Goal: Contribute content: Add original content to the website for others to see

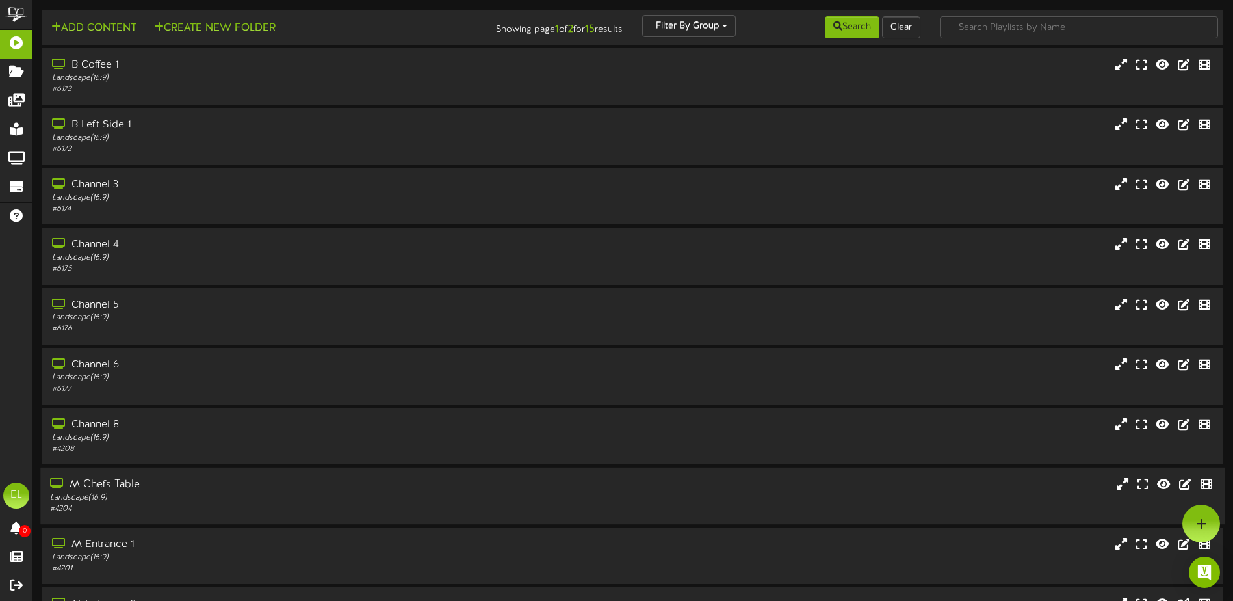
click at [107, 506] on div "# 4204" at bounding box center [287, 508] width 474 height 11
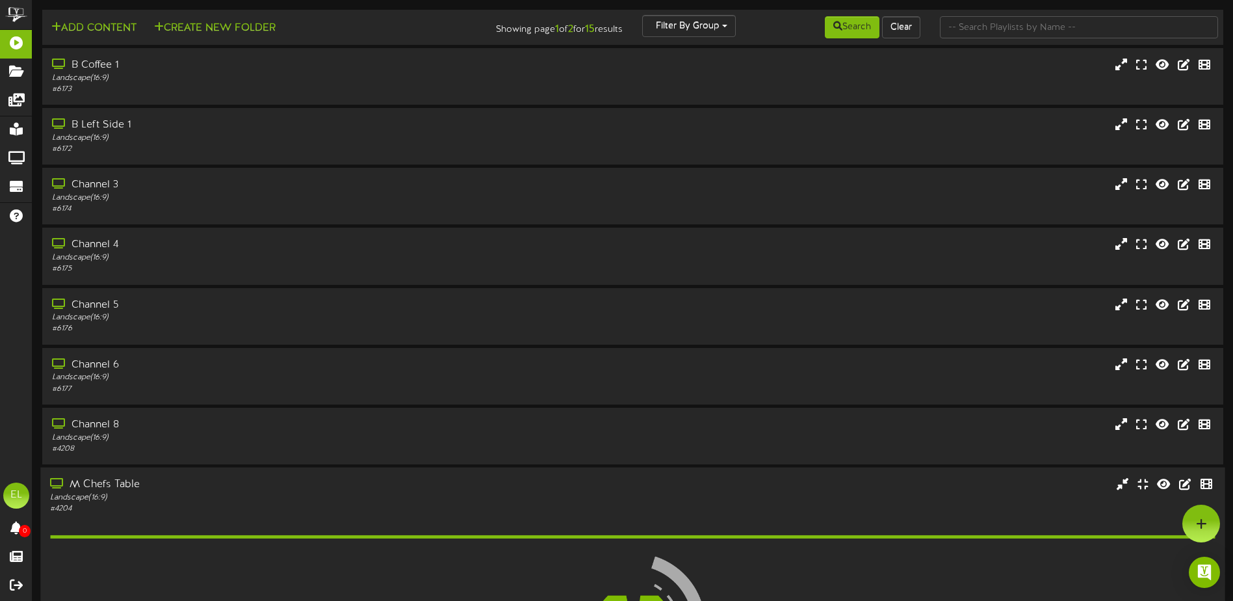
click at [107, 506] on div "# 4204" at bounding box center [287, 508] width 474 height 11
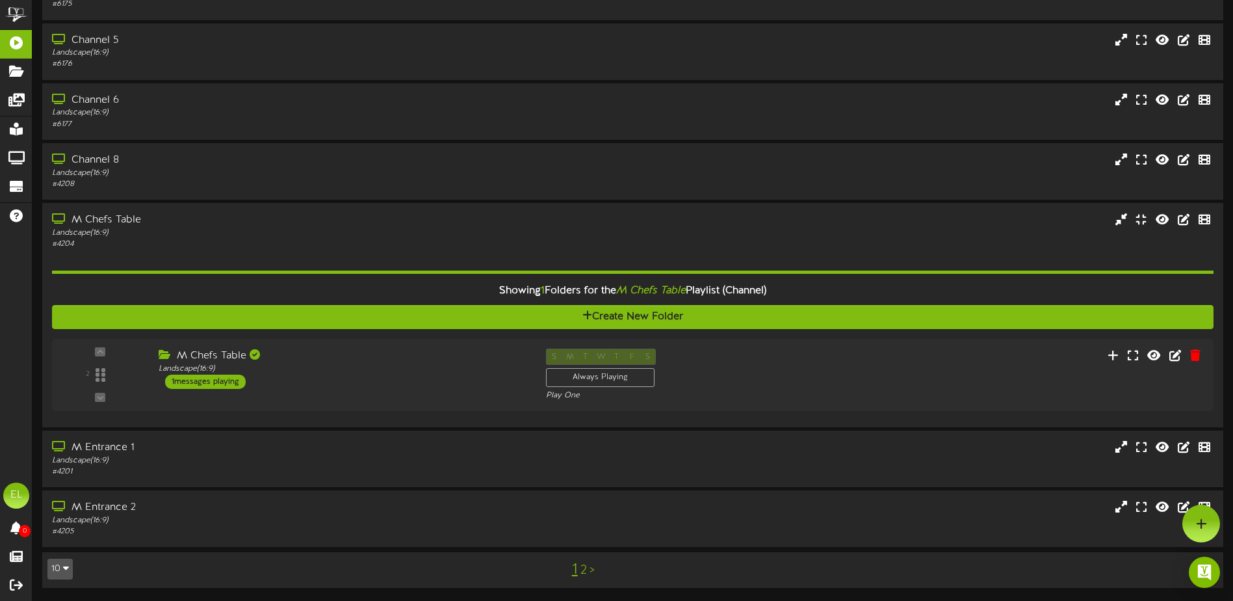
scroll to position [265, 0]
click at [1125, 354] on icon at bounding box center [1120, 354] width 14 height 14
click at [66, 569] on icon "button" at bounding box center [66, 567] width 6 height 9
click at [58, 505] on div "25" at bounding box center [60, 504] width 25 height 19
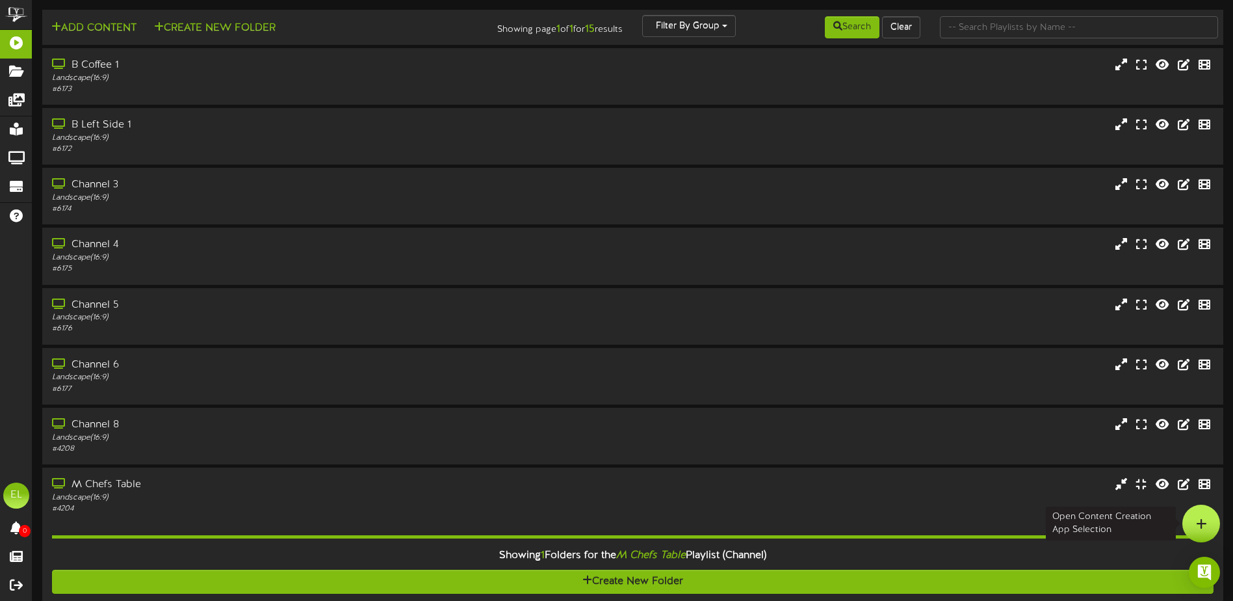
click at [1203, 521] on icon at bounding box center [1201, 523] width 11 height 12
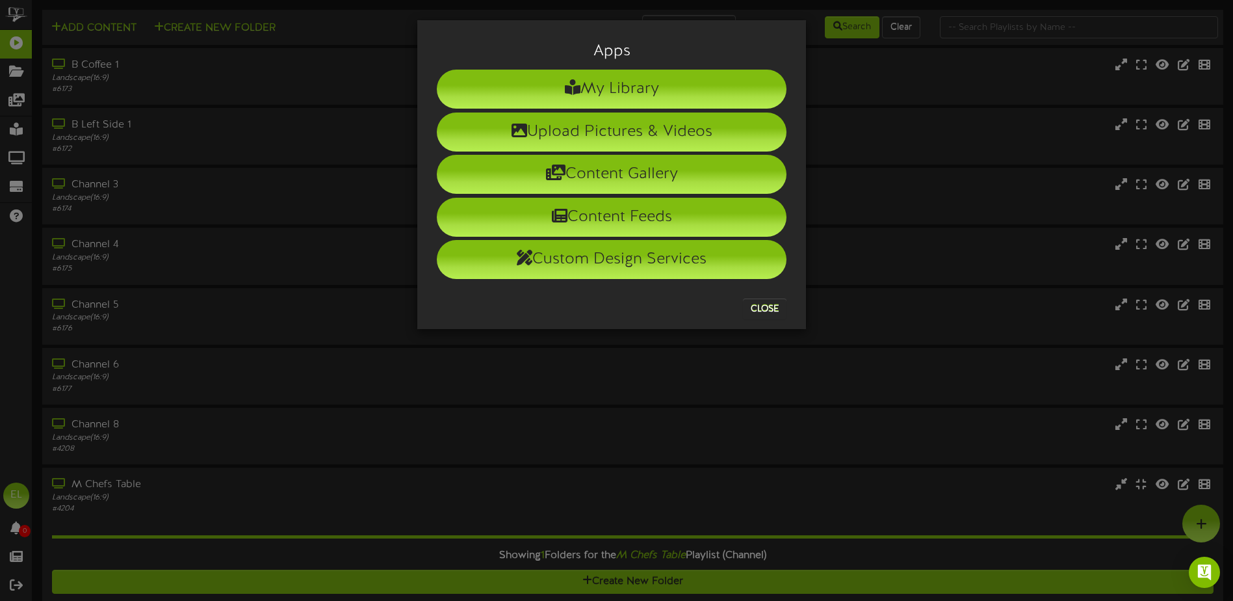
click at [377, 471] on div "Apps My Library Upload Pictures & Videos Content Gallery Content Feeds Custom D…" at bounding box center [616, 300] width 1233 height 601
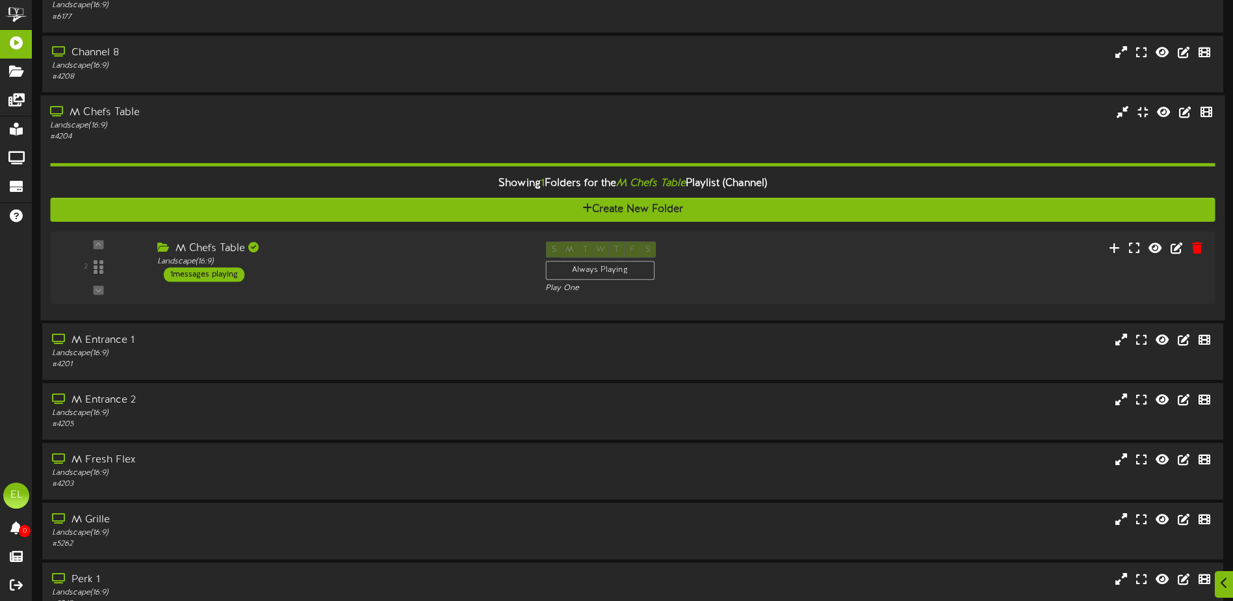
scroll to position [390, 0]
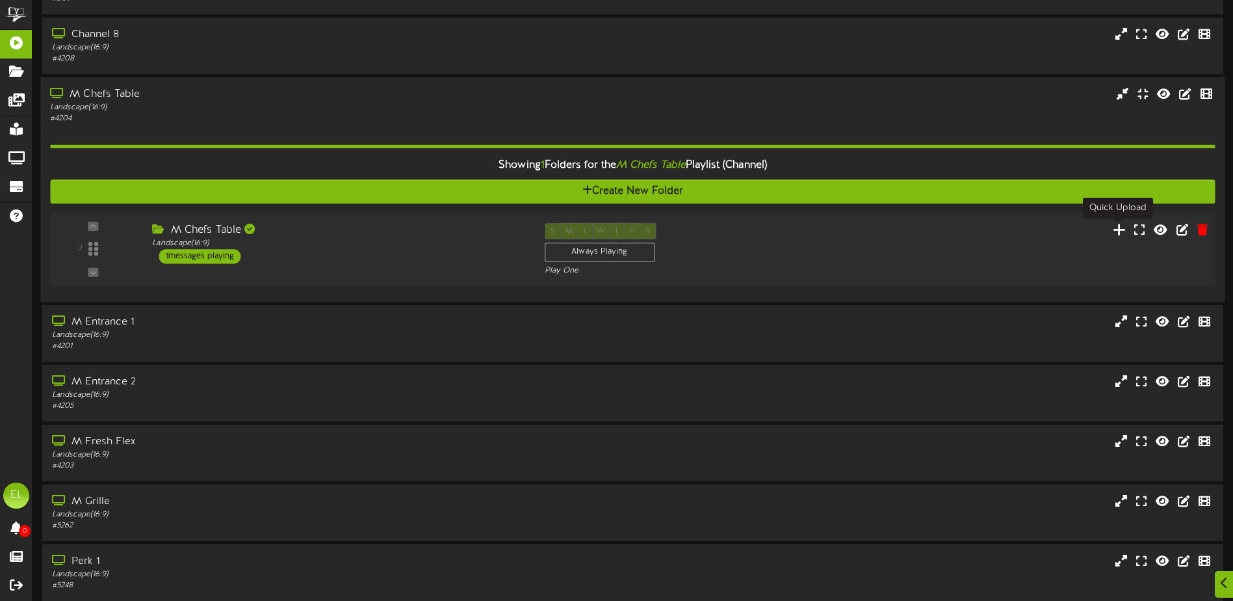
click at [1122, 233] on icon at bounding box center [1120, 229] width 14 height 14
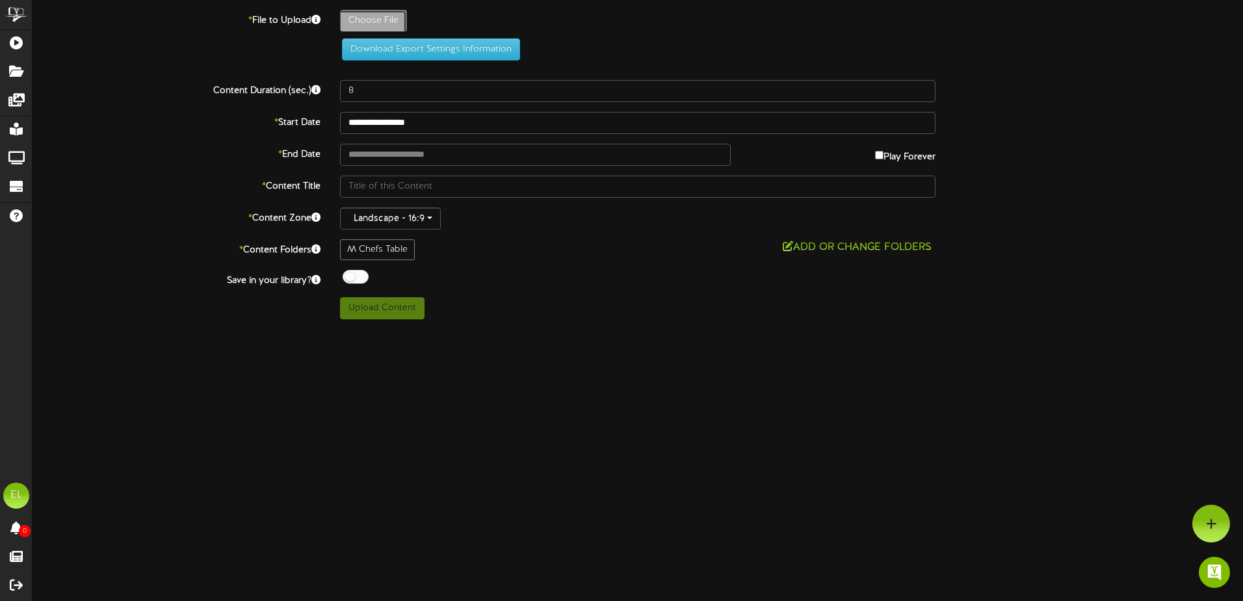
type input "**********"
type input "Slide14"
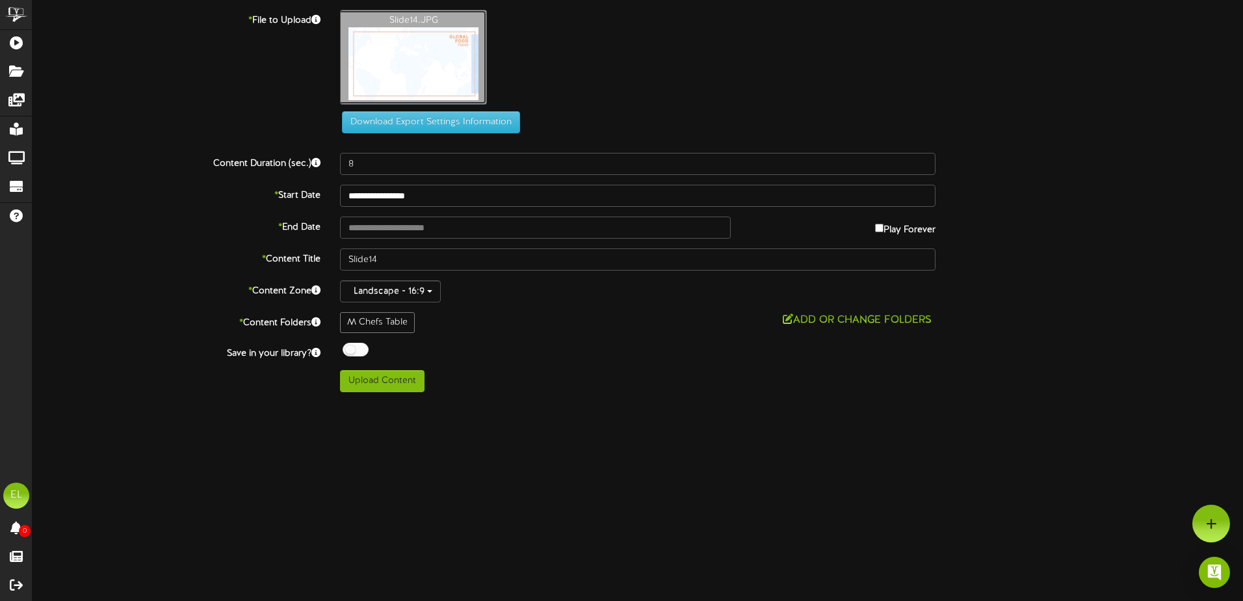
type input "**********"
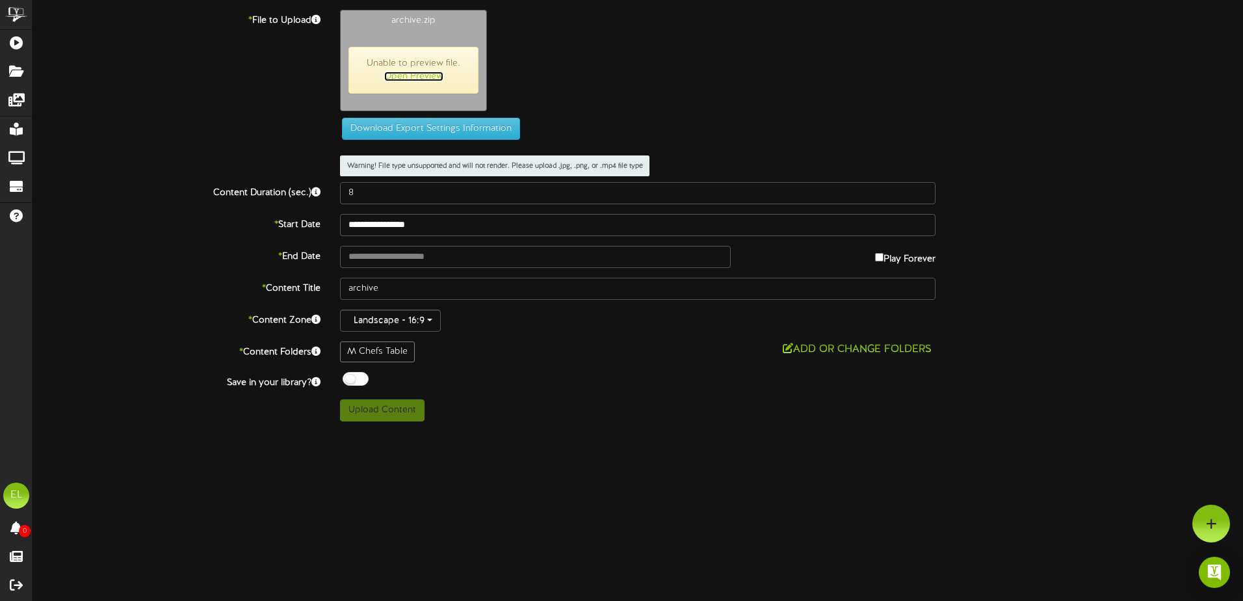
click at [426, 75] on link "Open Preview" at bounding box center [413, 76] width 59 height 10
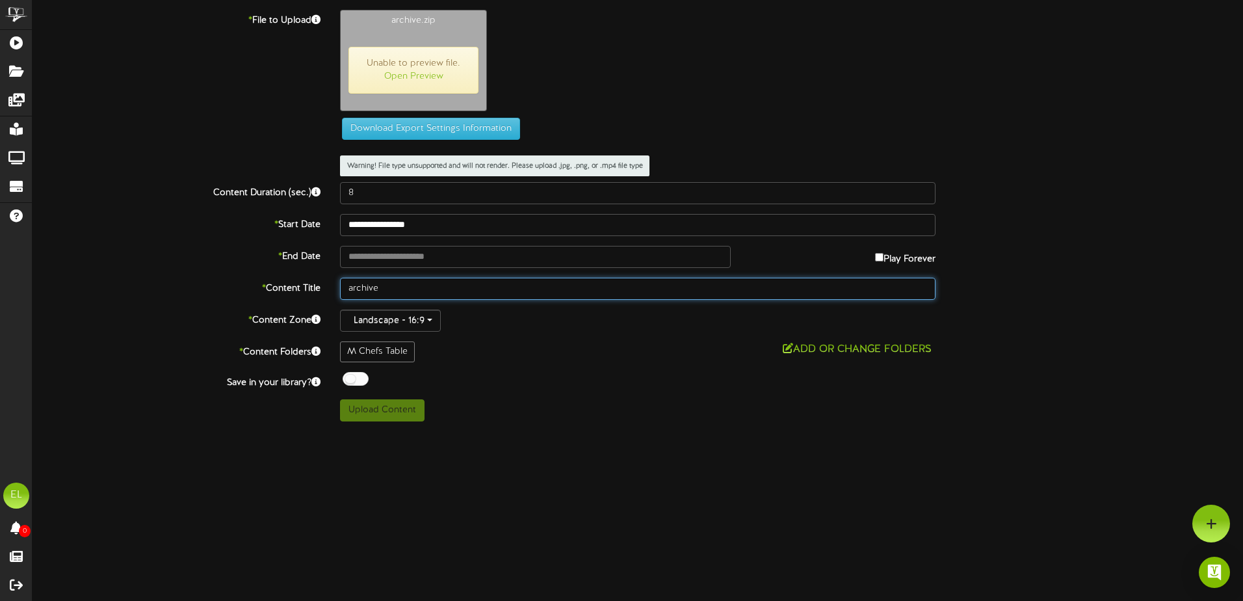
click at [386, 287] on input "archive" at bounding box center [637, 289] width 595 height 22
type input "a"
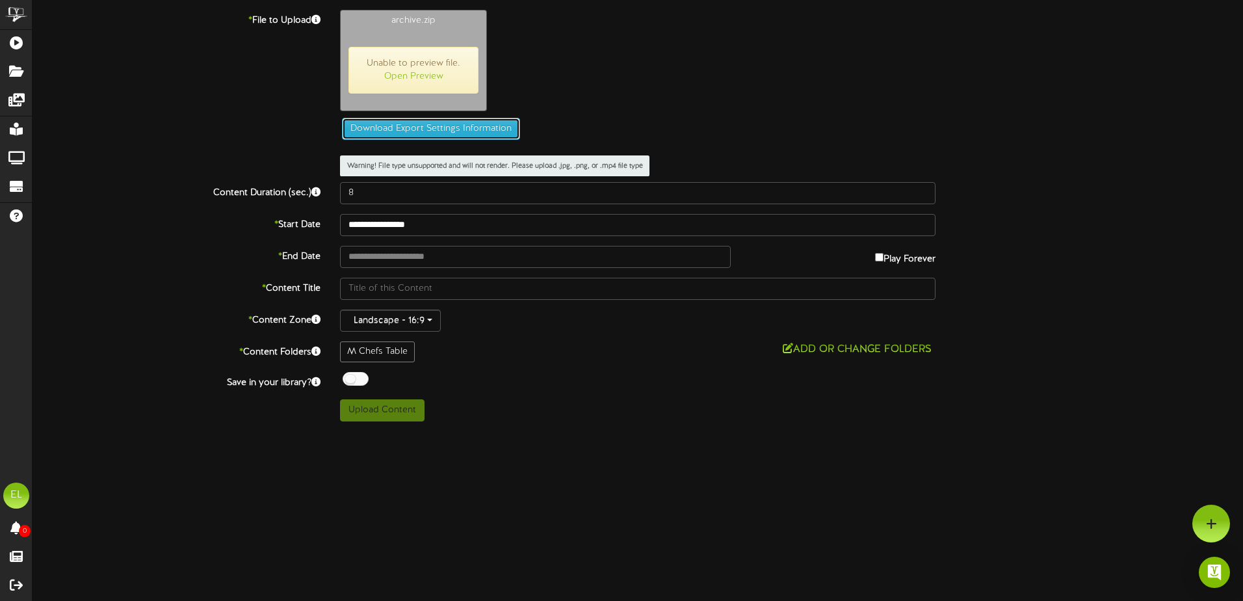
click at [424, 127] on button "Download Export Settings Information" at bounding box center [431, 129] width 178 height 22
click at [695, 100] on div "archive.zip Unable to preview file. Open Preview" at bounding box center [791, 64] width 922 height 108
click at [277, 21] on label "* File to Upload" at bounding box center [176, 19] width 307 height 18
click at [307, 21] on label "* File to Upload" at bounding box center [176, 19] width 307 height 18
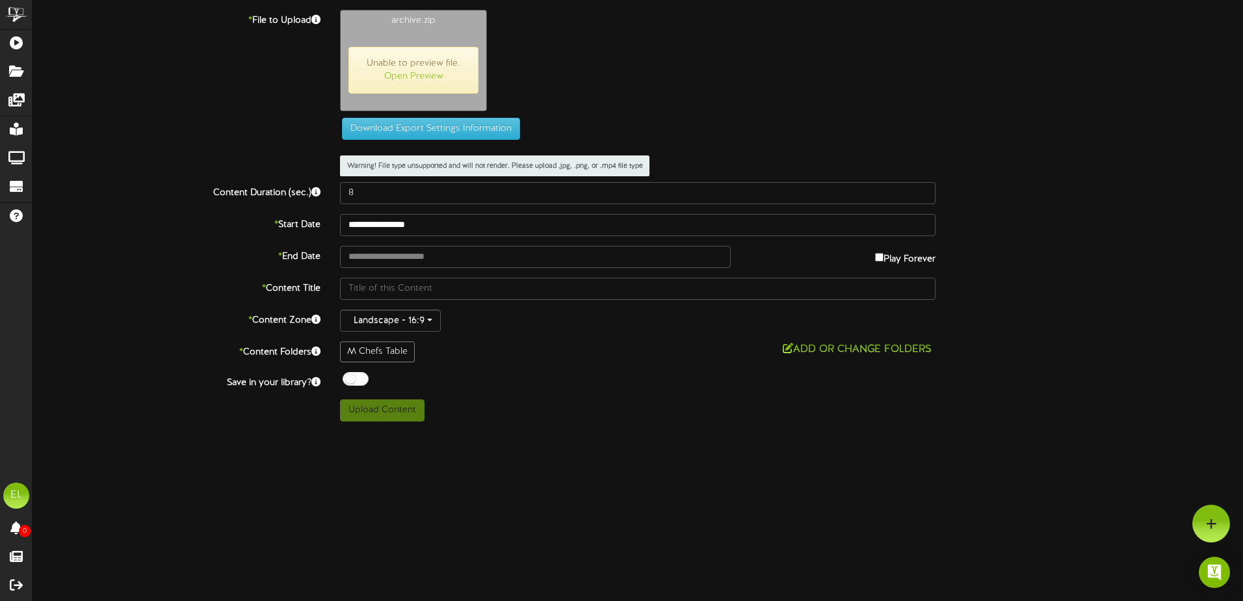
click at [682, 97] on div "archive.zip Unable to preview file. Open Preview" at bounding box center [791, 64] width 922 height 108
click at [307, 19] on label "* File to Upload" at bounding box center [176, 19] width 307 height 18
click at [285, 14] on label "* File to Upload" at bounding box center [176, 19] width 307 height 18
click at [288, 27] on div "Download Export Settings Information" at bounding box center [637, 75] width 1249 height 130
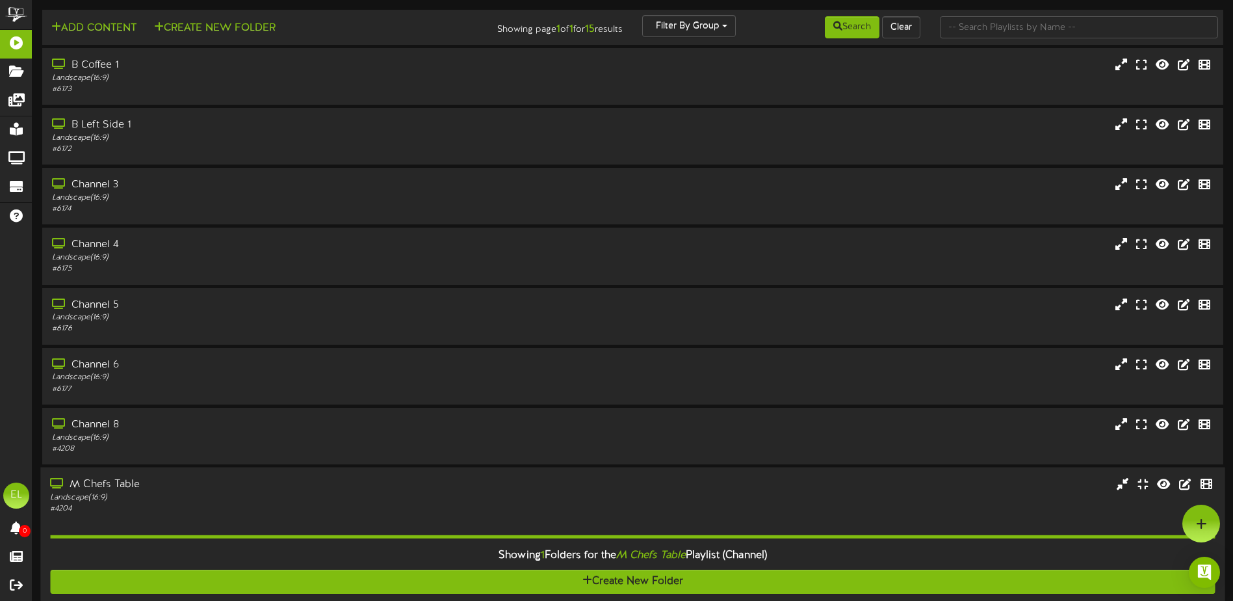
click at [113, 481] on div "M Chefs Table" at bounding box center [287, 483] width 474 height 15
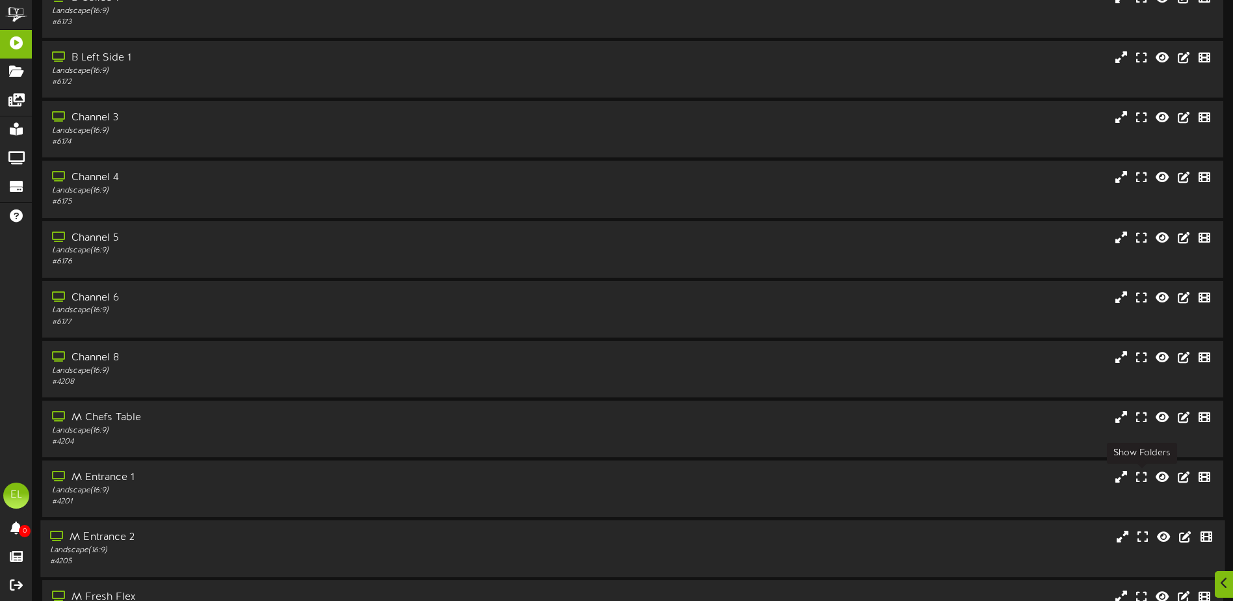
scroll to position [130, 0]
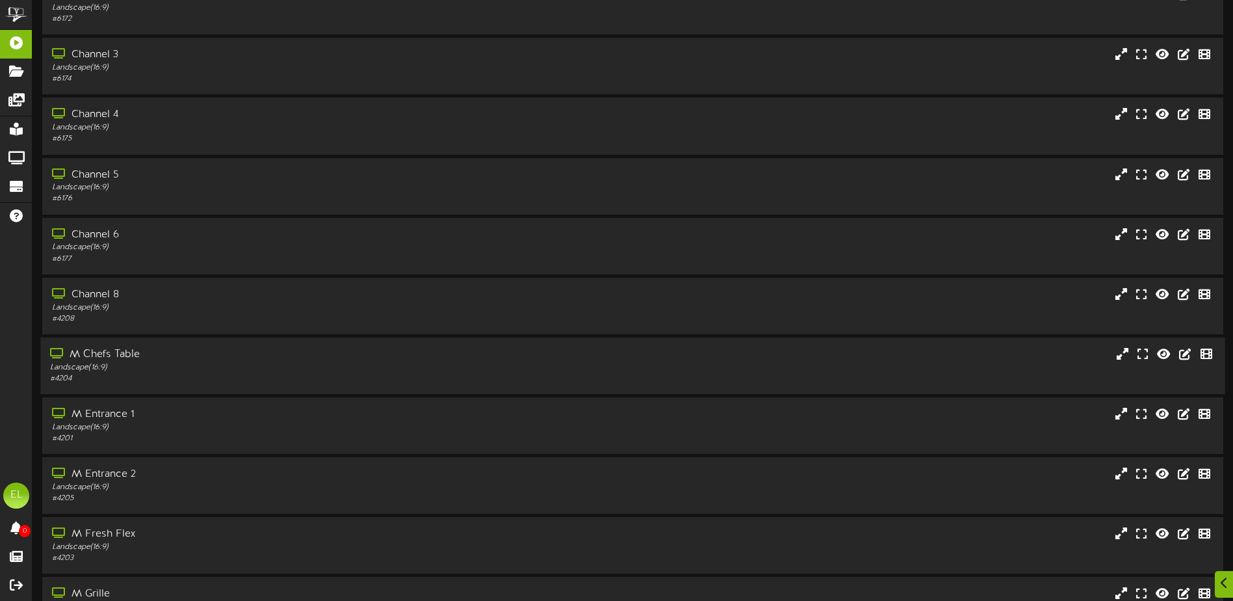
click at [288, 370] on div "Landscape ( 16:9 )" at bounding box center [287, 367] width 474 height 11
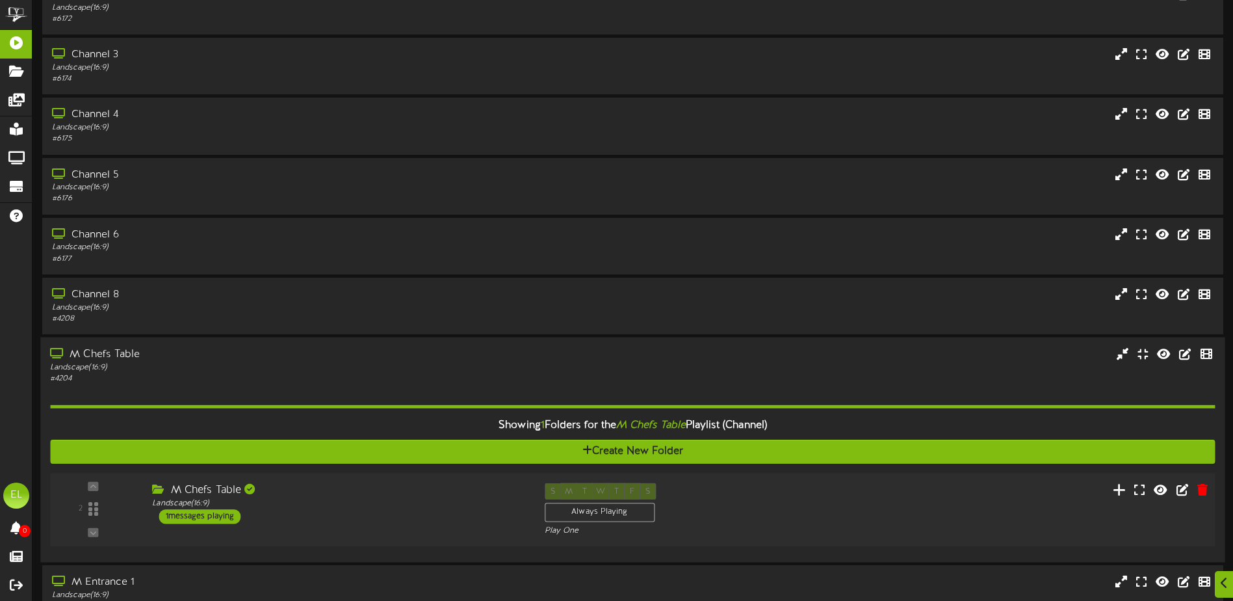
click at [1113, 487] on button at bounding box center [1119, 491] width 21 height 20
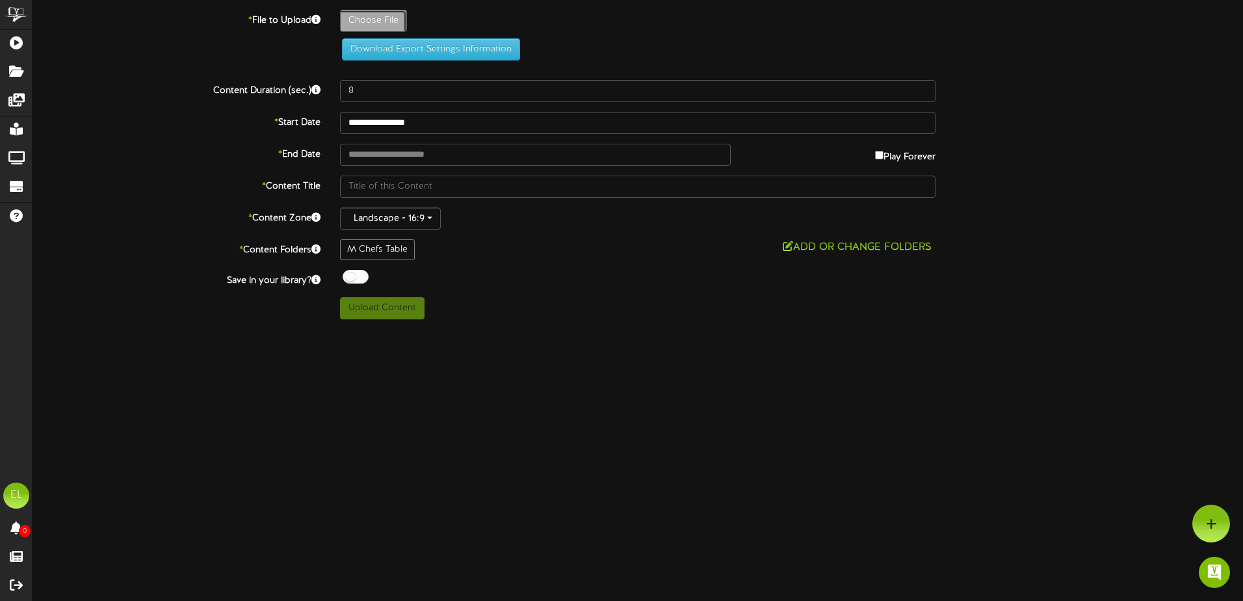
type input "**********"
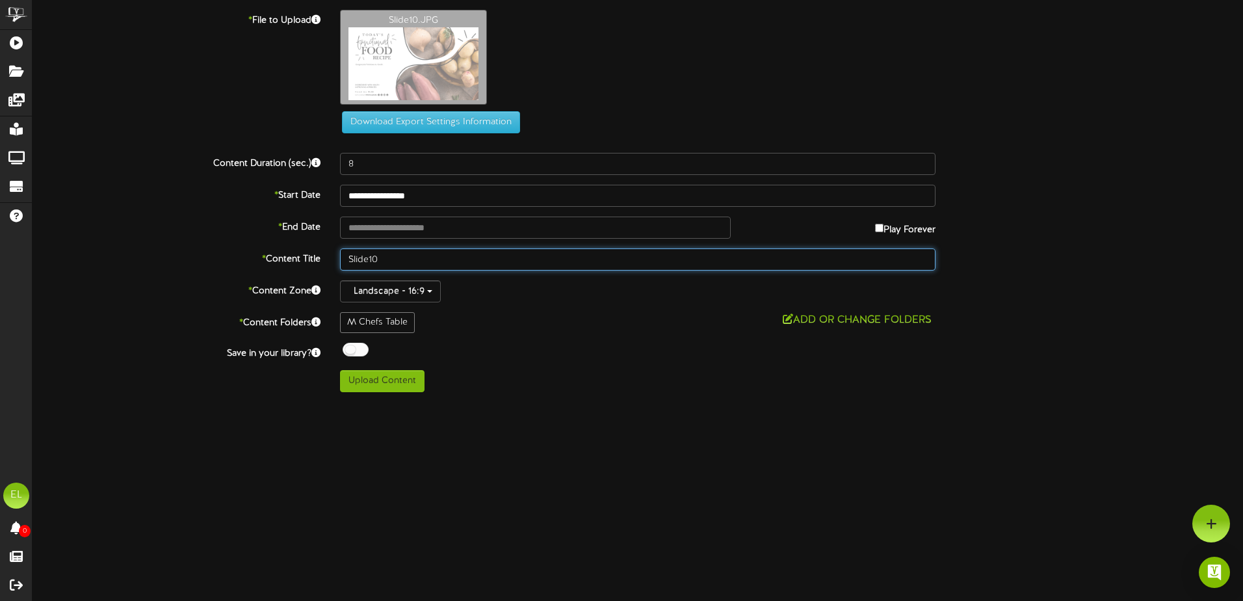
click at [396, 259] on input "Slide10" at bounding box center [637, 259] width 595 height 22
type input "Slide10,"
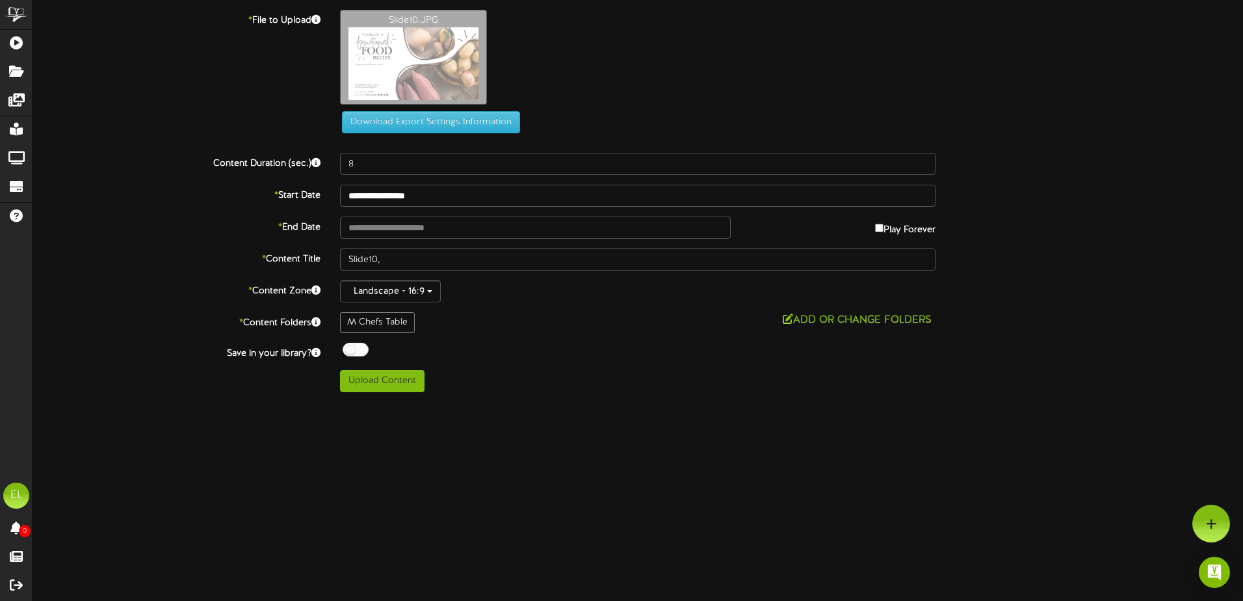
click at [278, 21] on label "* File to Upload" at bounding box center [176, 19] width 307 height 18
click at [1211, 520] on icon at bounding box center [1211, 523] width 11 height 12
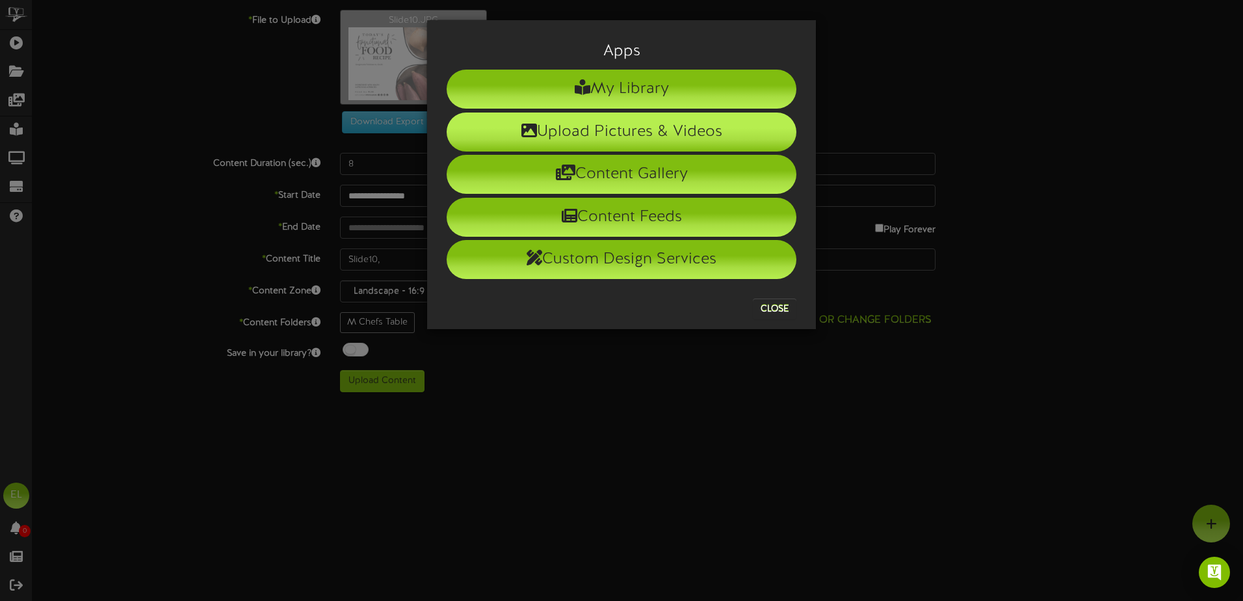
click at [593, 139] on li "Upload Pictures & Videos" at bounding box center [622, 131] width 350 height 39
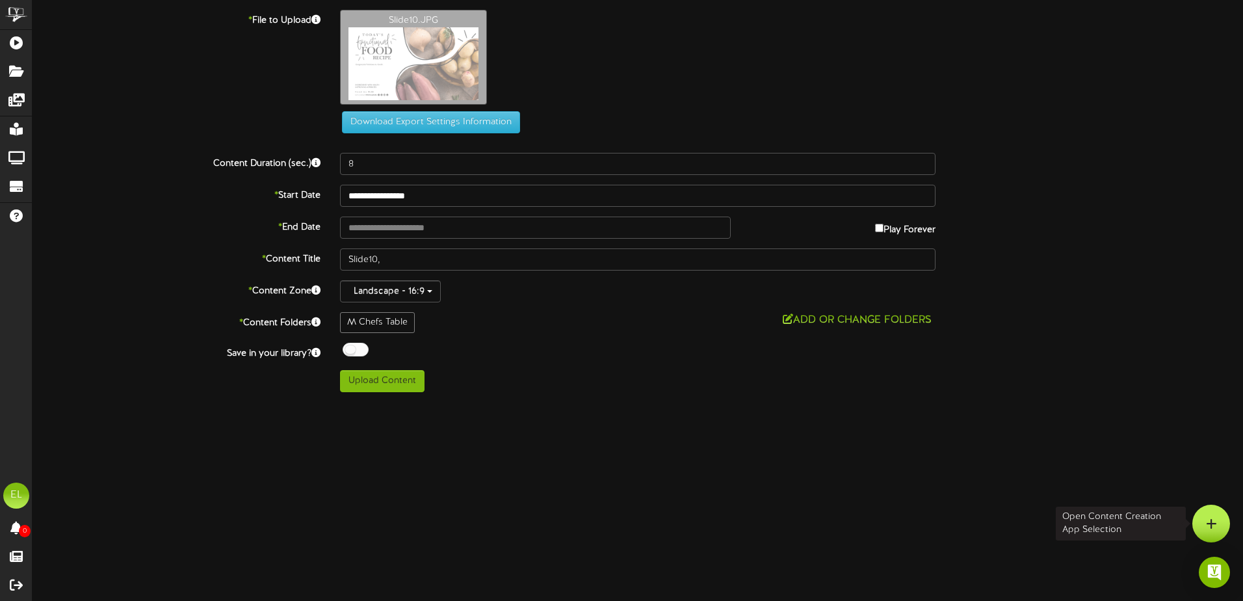
click at [1217, 522] on div at bounding box center [1211, 523] width 38 height 38
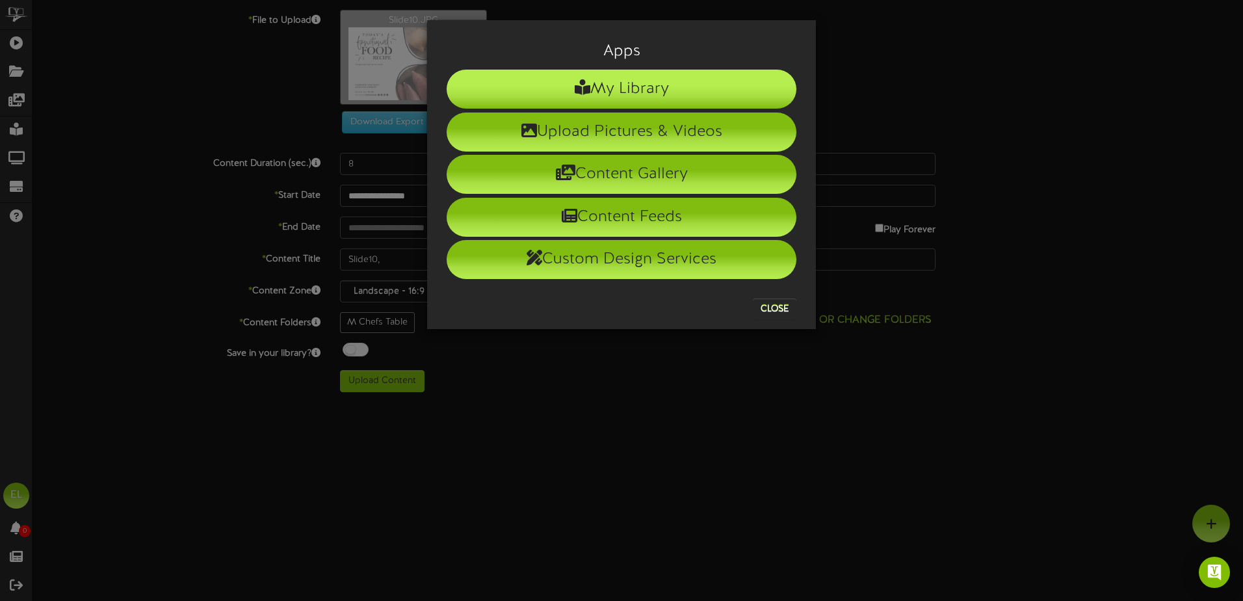
click at [638, 90] on li "My Library" at bounding box center [622, 89] width 350 height 39
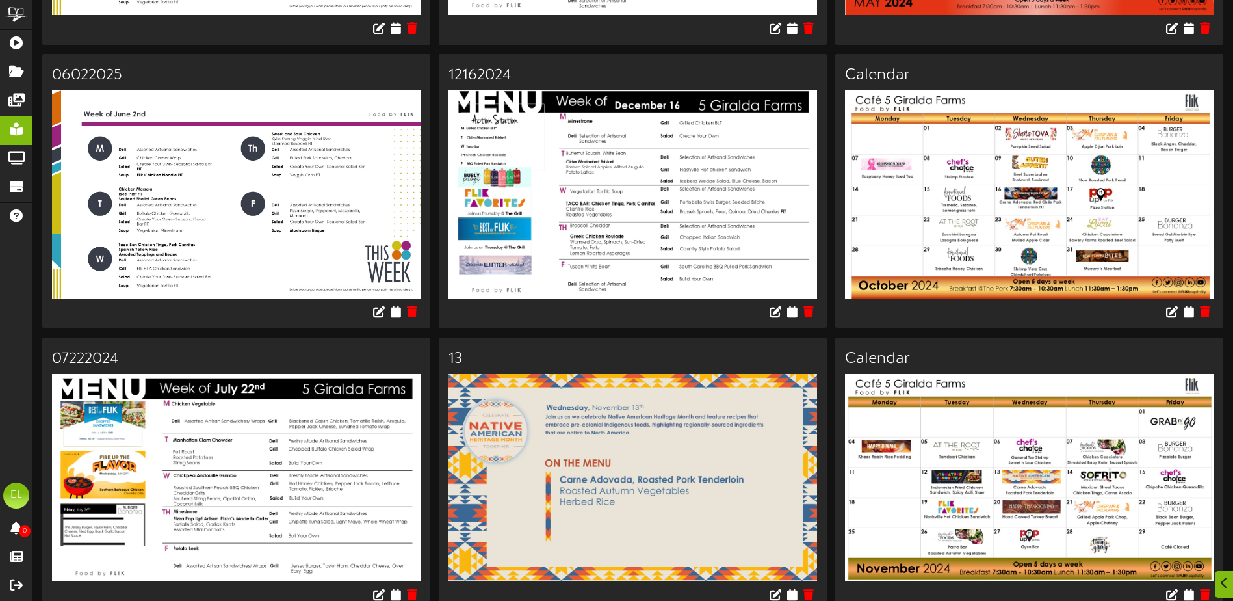
scroll to position [1040, 0]
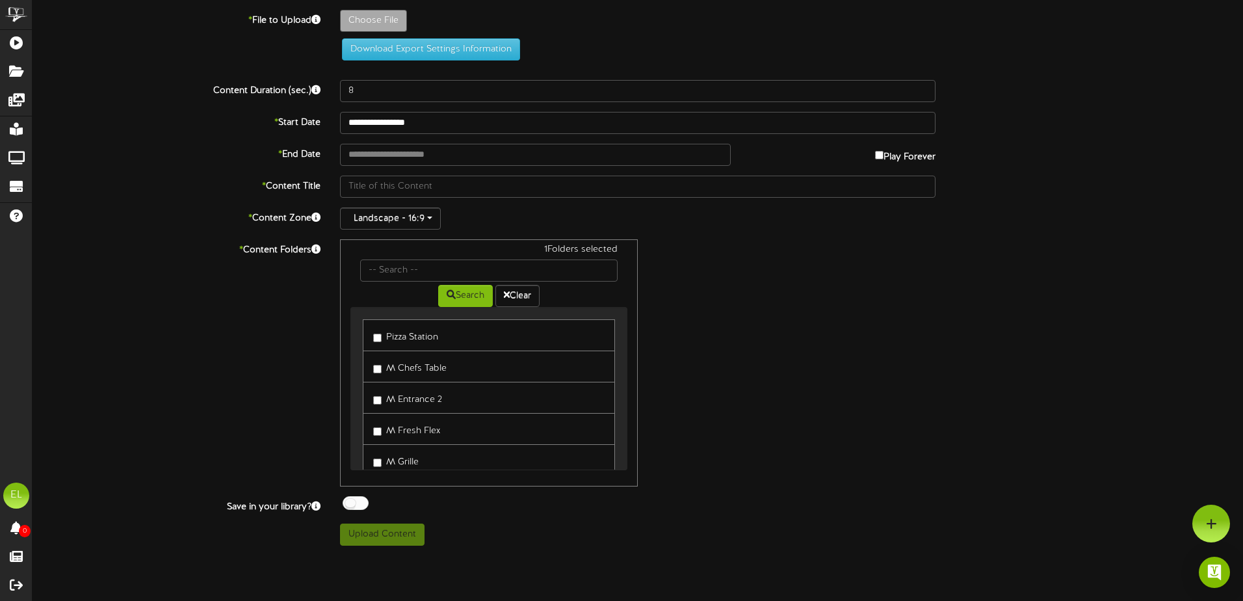
click at [376, 404] on label "M Entrance 2" at bounding box center [407, 398] width 69 height 18
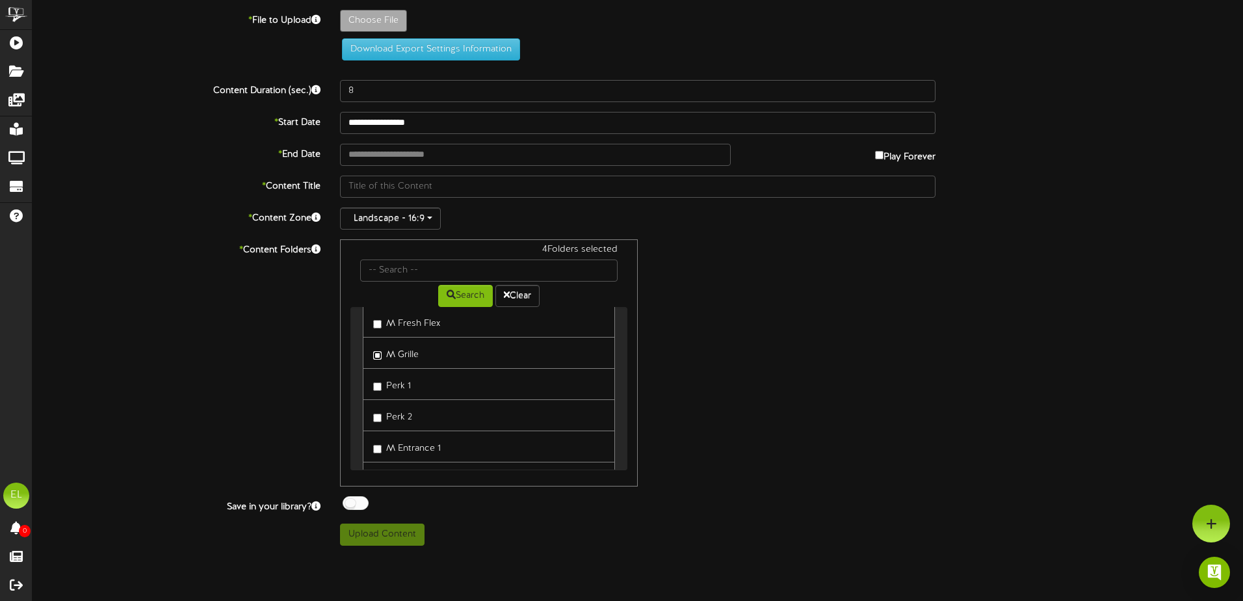
scroll to position [130, 0]
click at [372, 427] on link "M Entrance 1" at bounding box center [489, 424] width 252 height 32
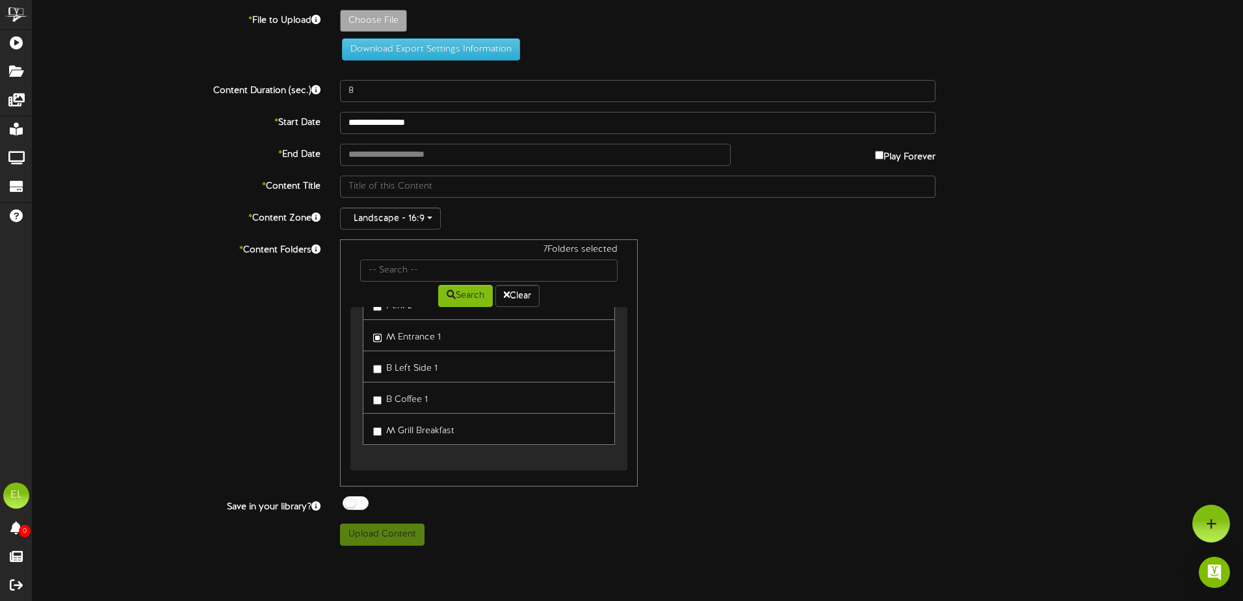
scroll to position [219, 0]
click at [376, 406] on link "B Coffee 1" at bounding box center [489, 397] width 252 height 32
click at [385, 368] on label "B Left Side 1" at bounding box center [405, 366] width 64 height 18
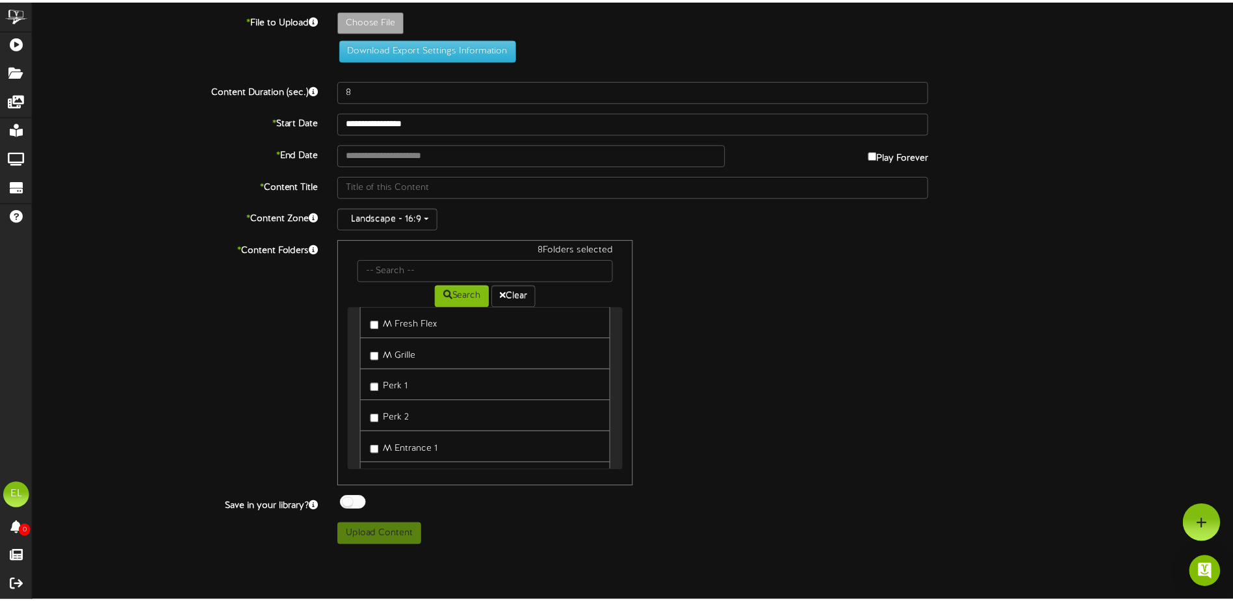
scroll to position [130, 0]
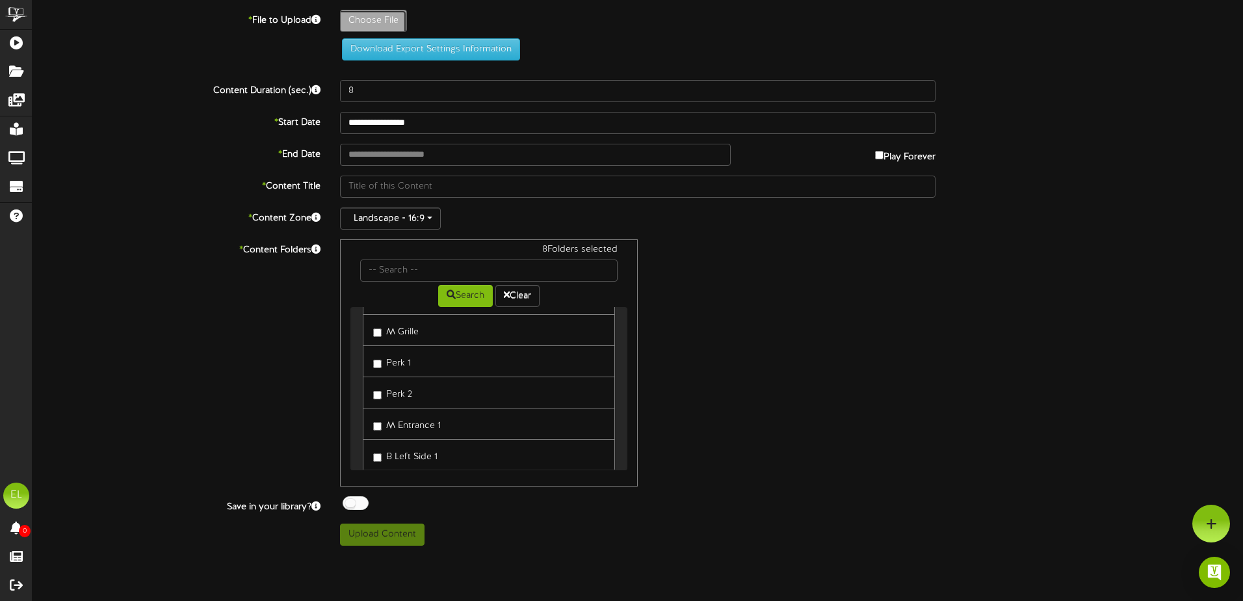
type input "**********"
type input "Slide10"
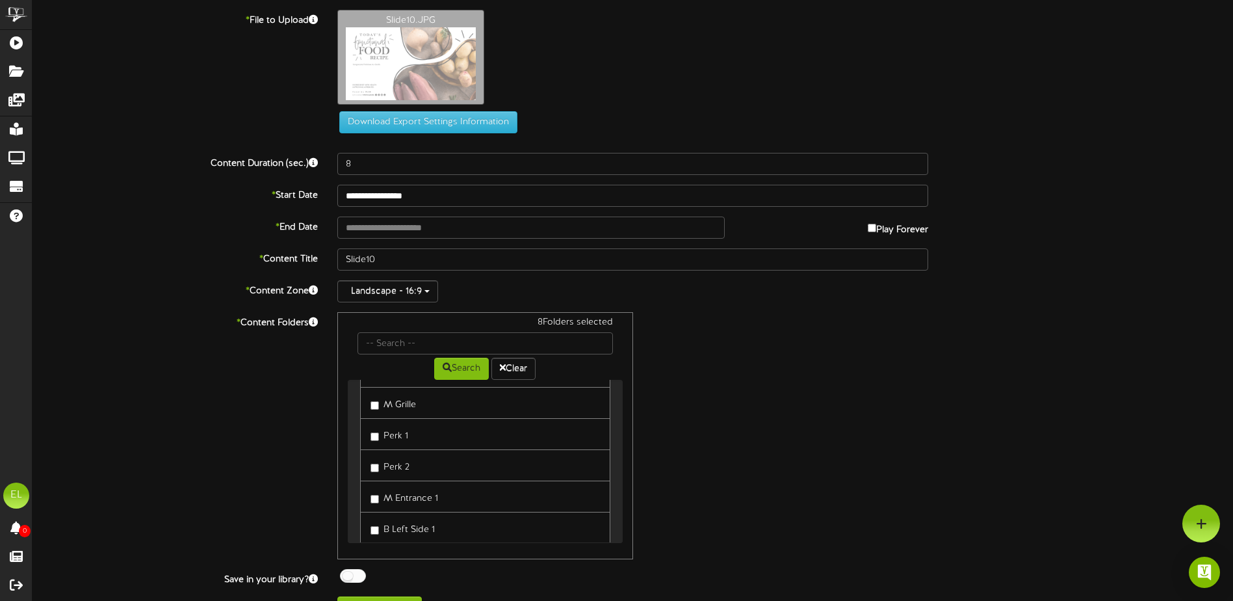
click at [298, 19] on label "* File to Upload" at bounding box center [175, 19] width 305 height 18
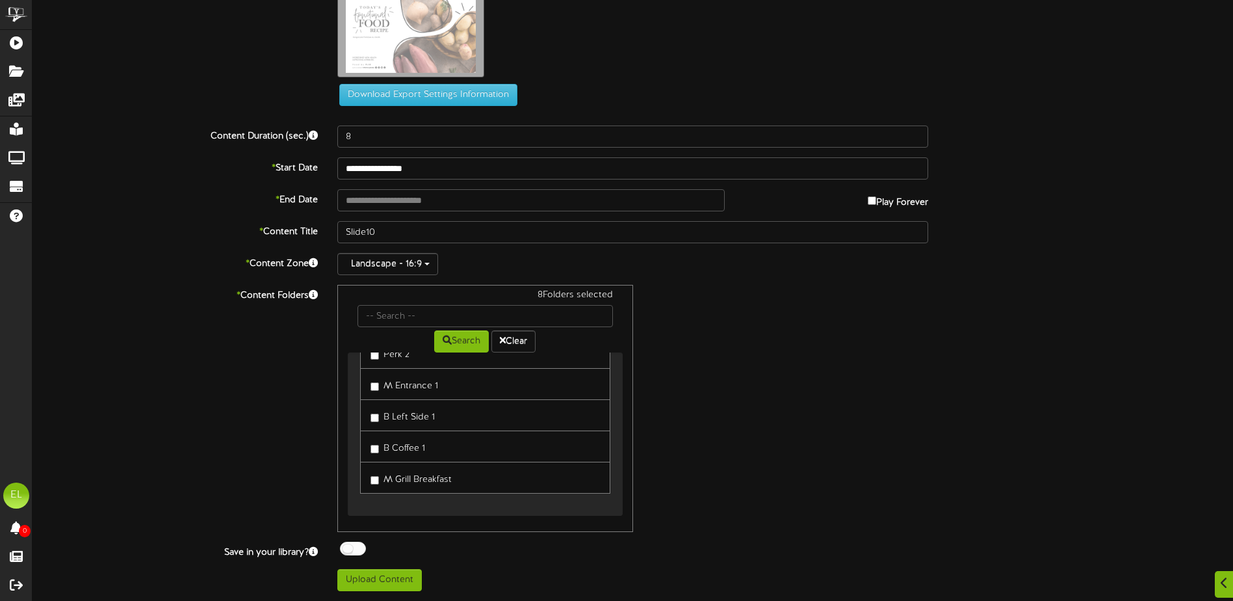
scroll to position [219, 0]
click at [391, 580] on button "Upload Content" at bounding box center [379, 580] width 84 height 22
type input "**********"
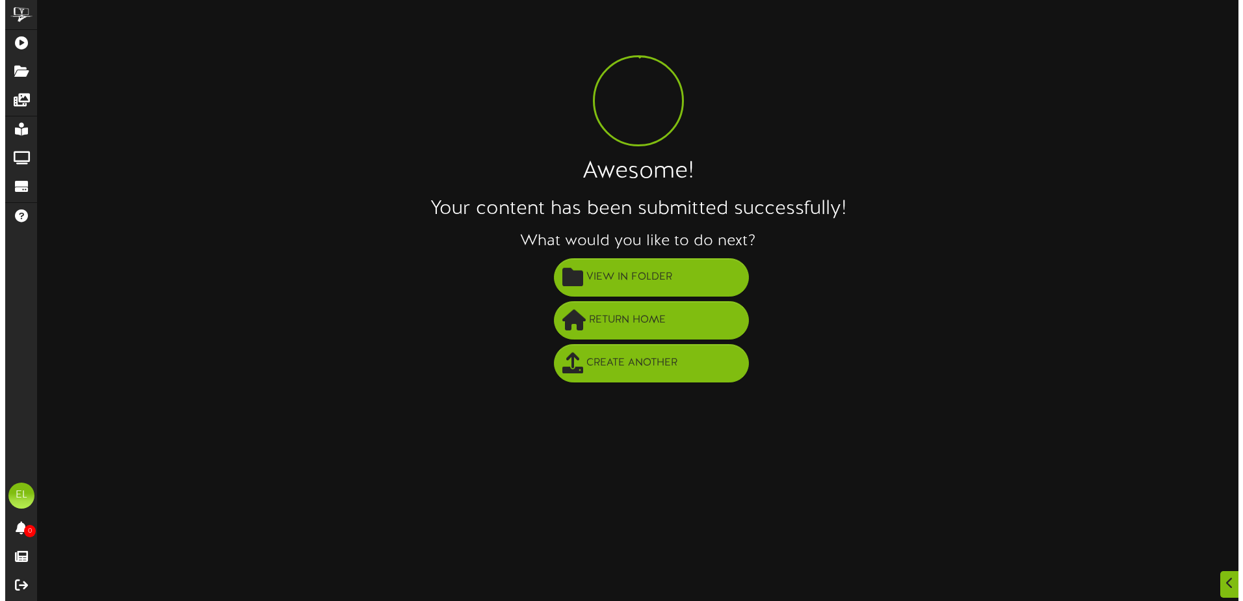
scroll to position [0, 0]
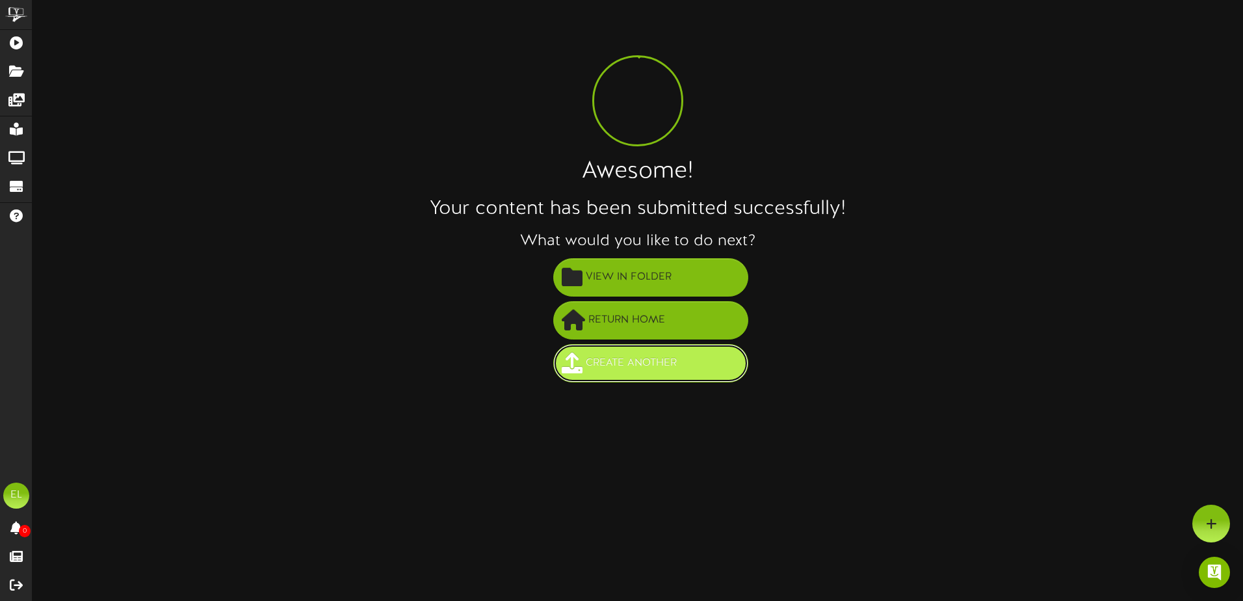
click at [637, 356] on span "Create Another" at bounding box center [630, 362] width 97 height 21
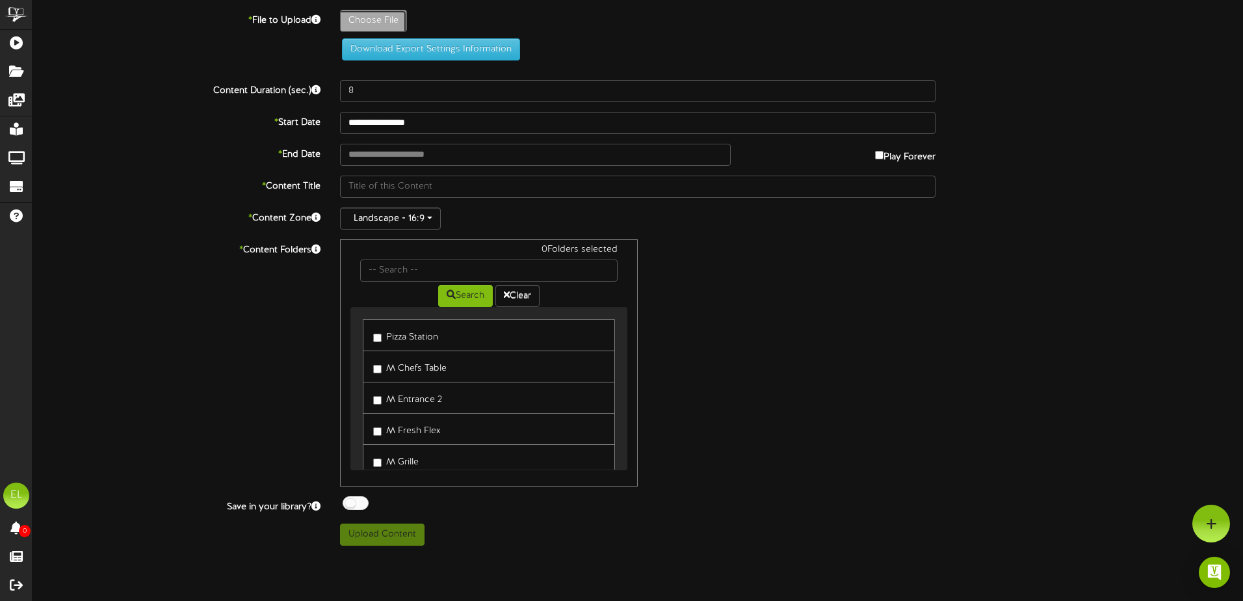
type input "**********"
type input "Slide9"
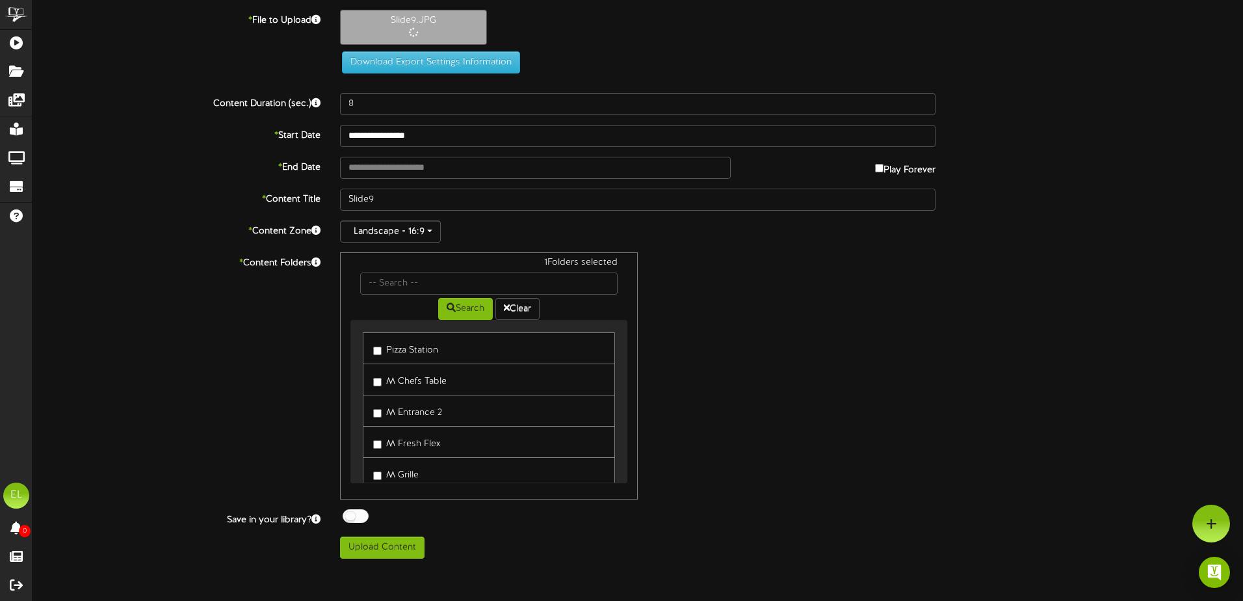
click at [382, 383] on label "M Chefs Table" at bounding box center [409, 379] width 73 height 18
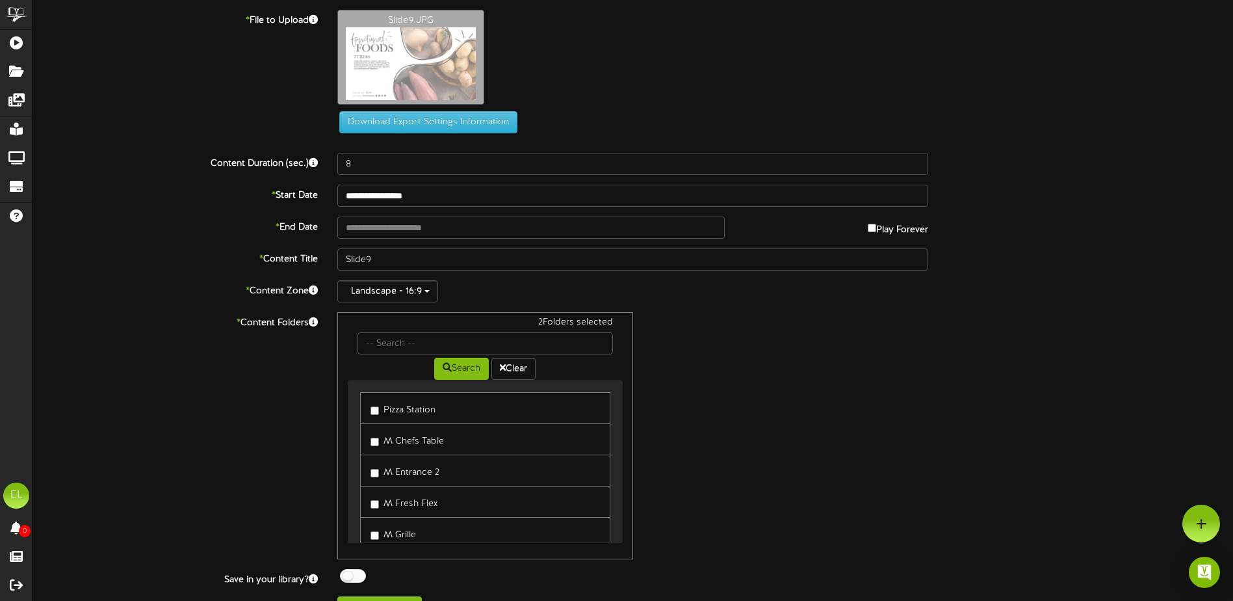
click at [380, 415] on label "Pizza Station" at bounding box center [402, 408] width 65 height 18
click at [378, 403] on label "M Entrance 2" at bounding box center [404, 405] width 69 height 18
click at [377, 431] on label "M Fresh Flex" at bounding box center [403, 437] width 67 height 18
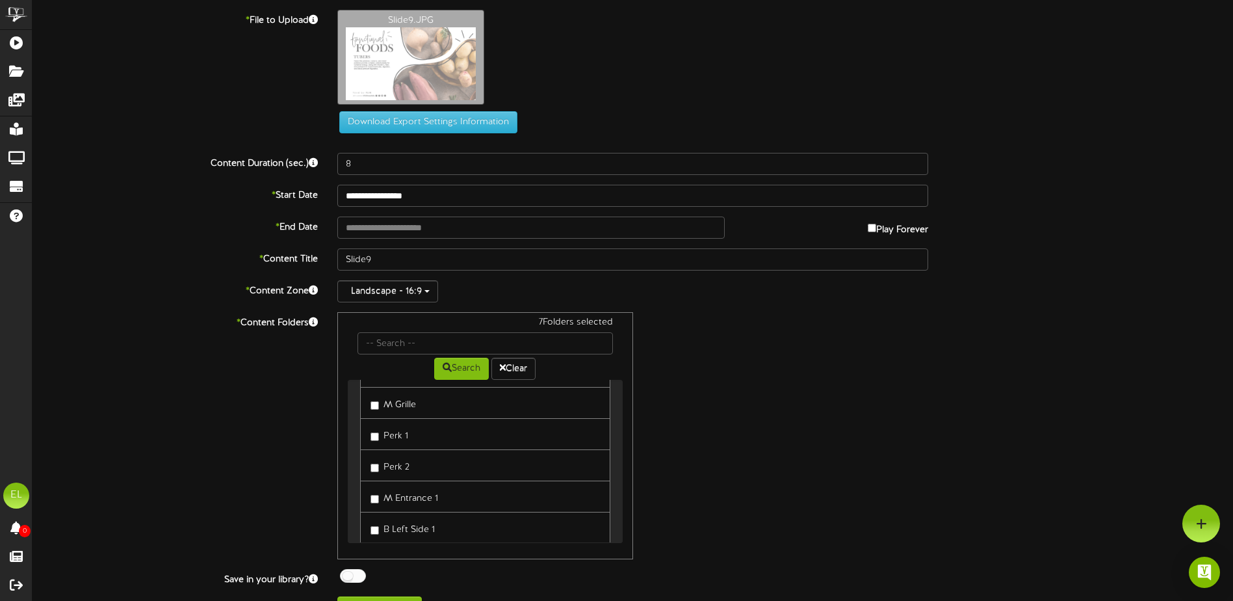
click at [369, 495] on link "M Entrance 1" at bounding box center [485, 496] width 250 height 32
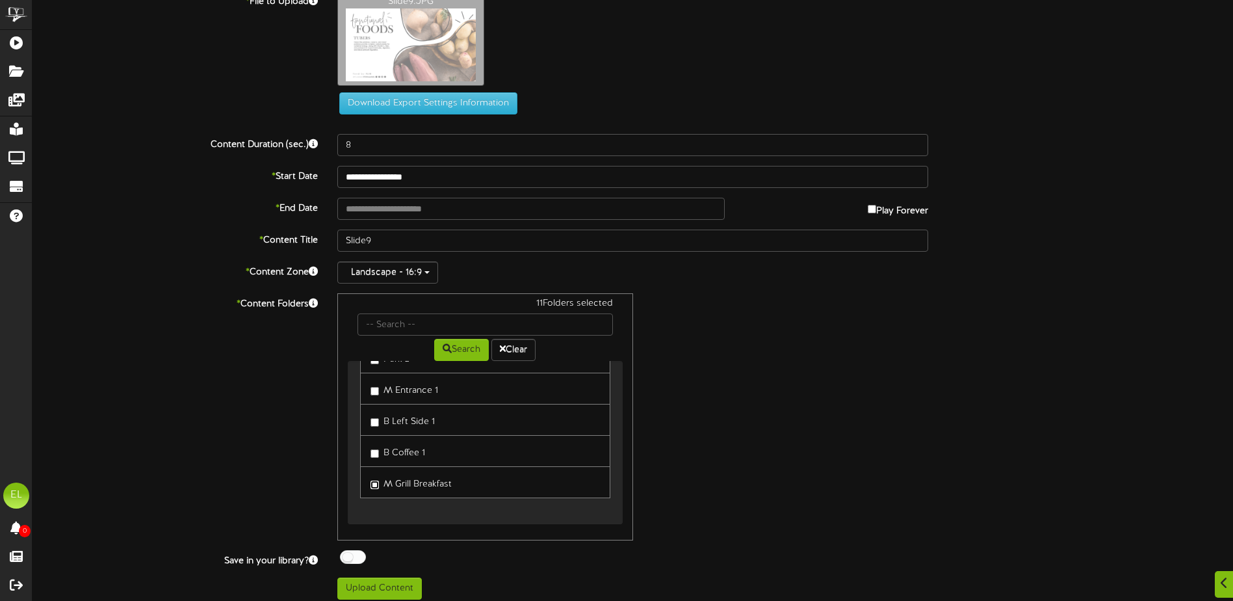
scroll to position [27, 0]
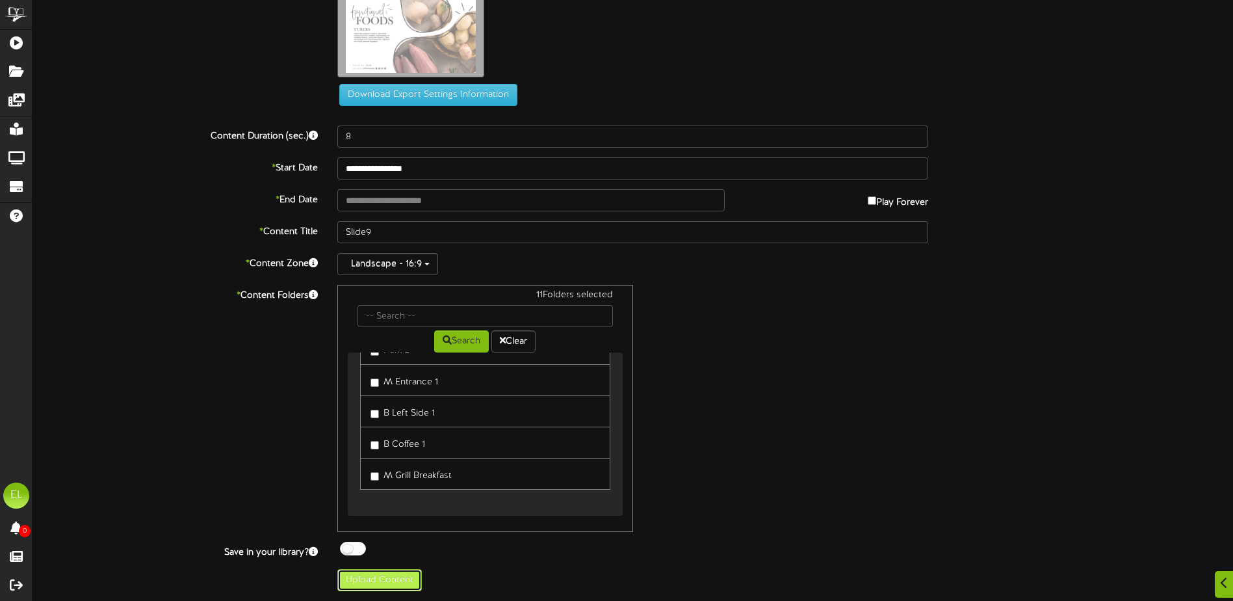
click at [378, 576] on button "Upload Content" at bounding box center [379, 580] width 84 height 22
type input "**********"
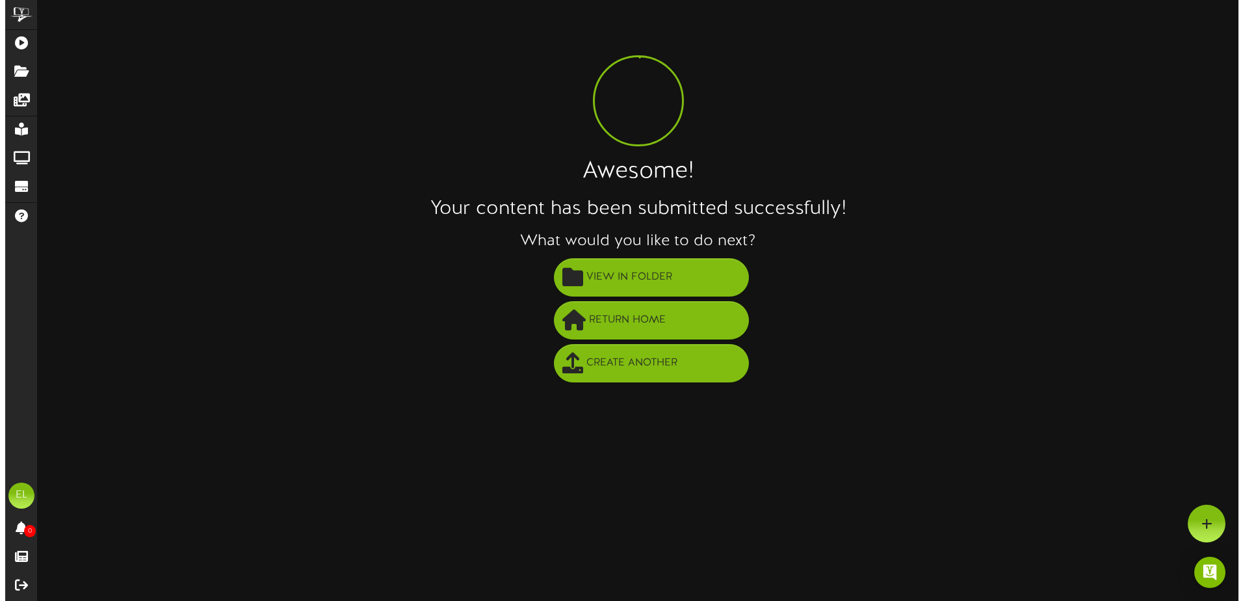
scroll to position [0, 0]
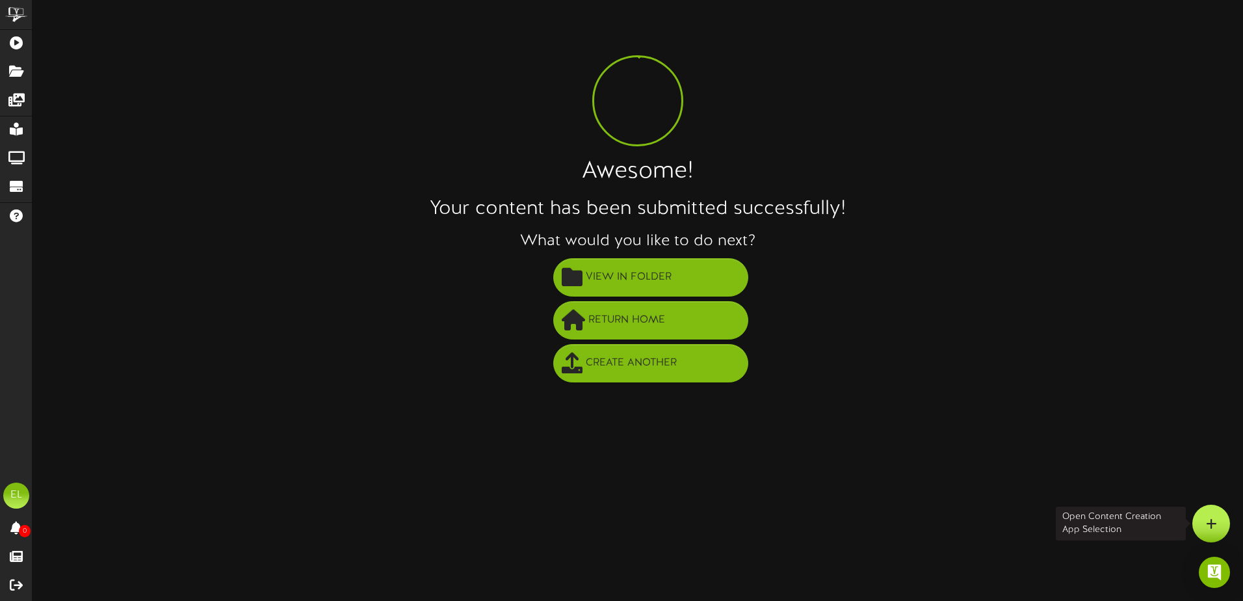
click at [1203, 519] on div at bounding box center [1211, 523] width 38 height 38
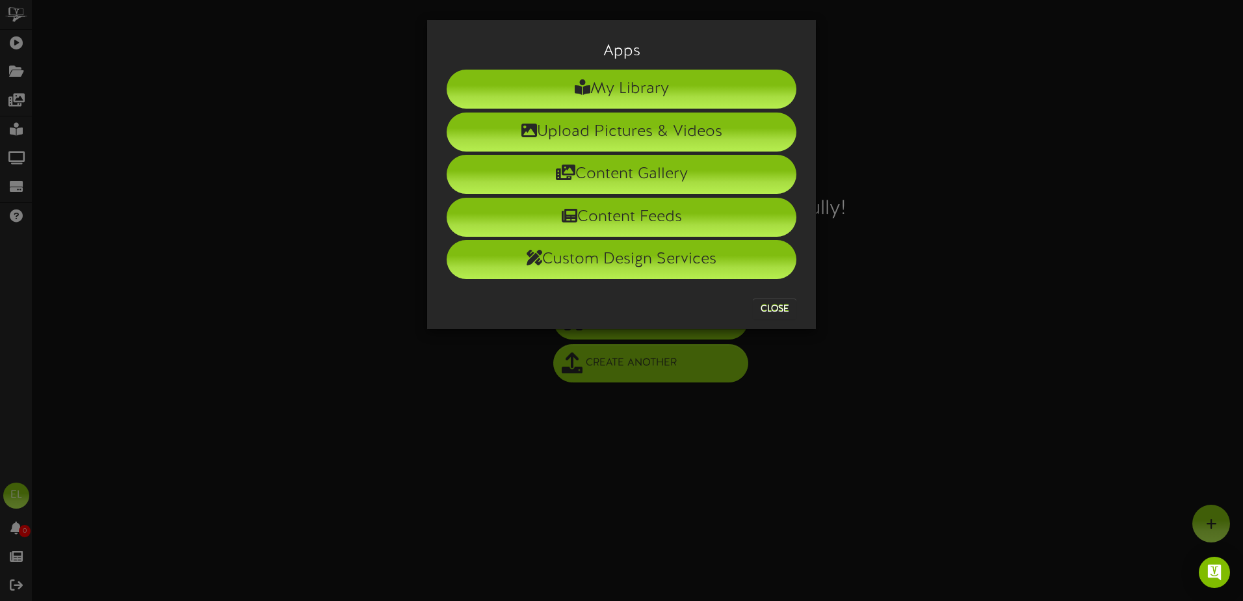
click at [1043, 445] on div "Apps My Library Upload Pictures & Videos Content Gallery Content Feeds Custom D…" at bounding box center [621, 300] width 1243 height 601
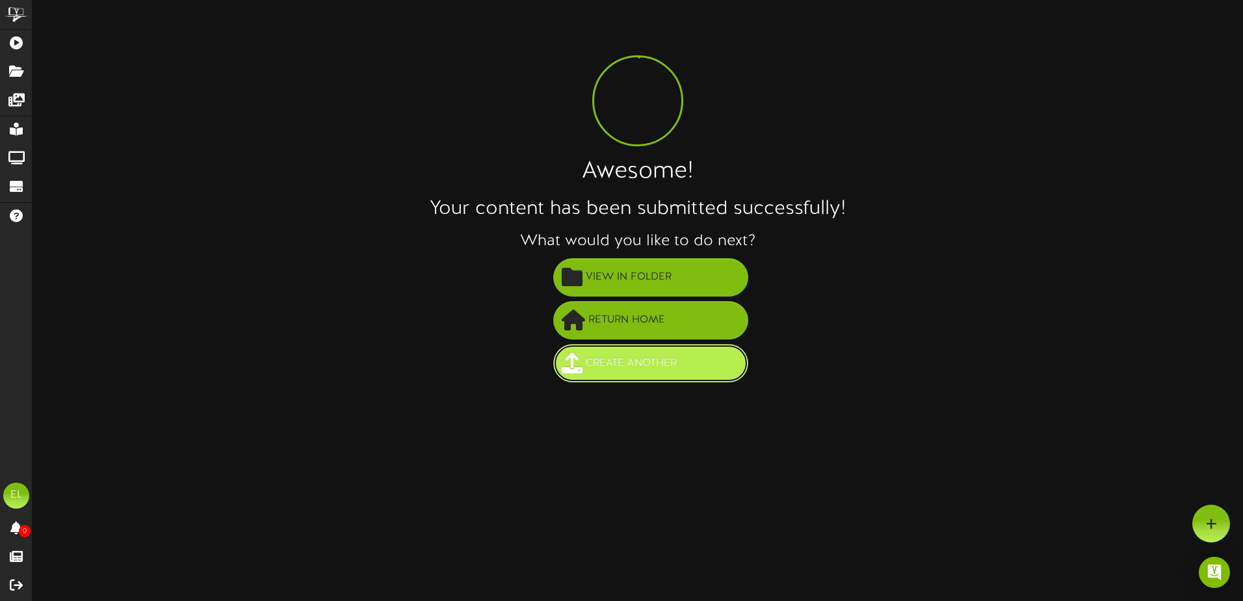
click at [634, 366] on span "Create Another" at bounding box center [630, 362] width 97 height 21
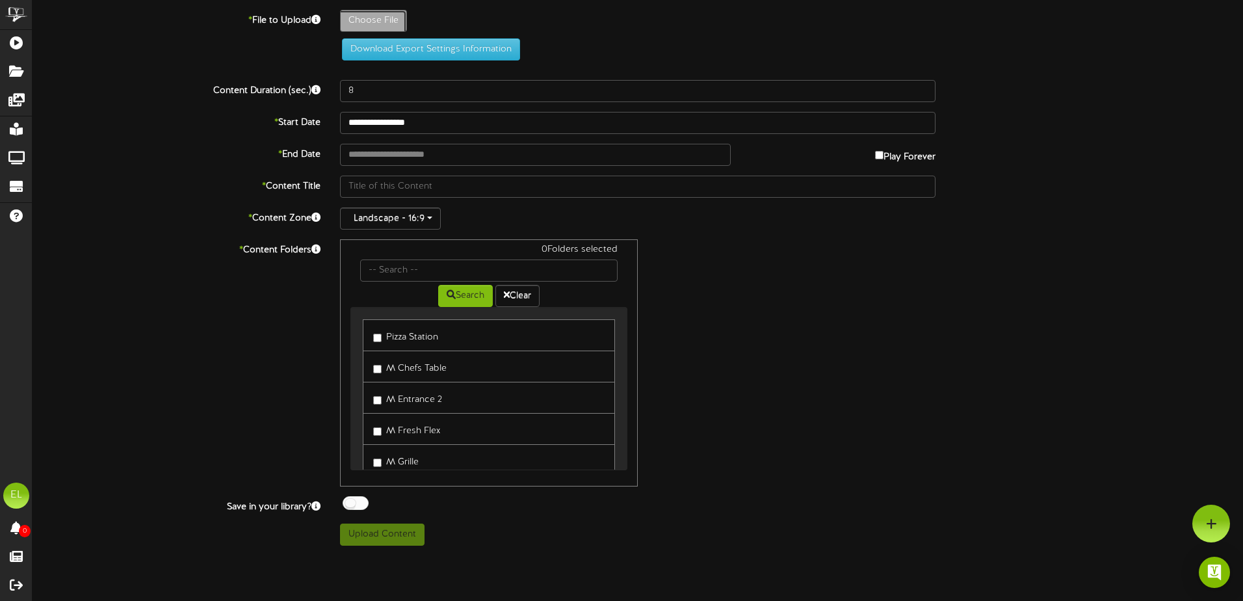
type input "**********"
type input "Slide6"
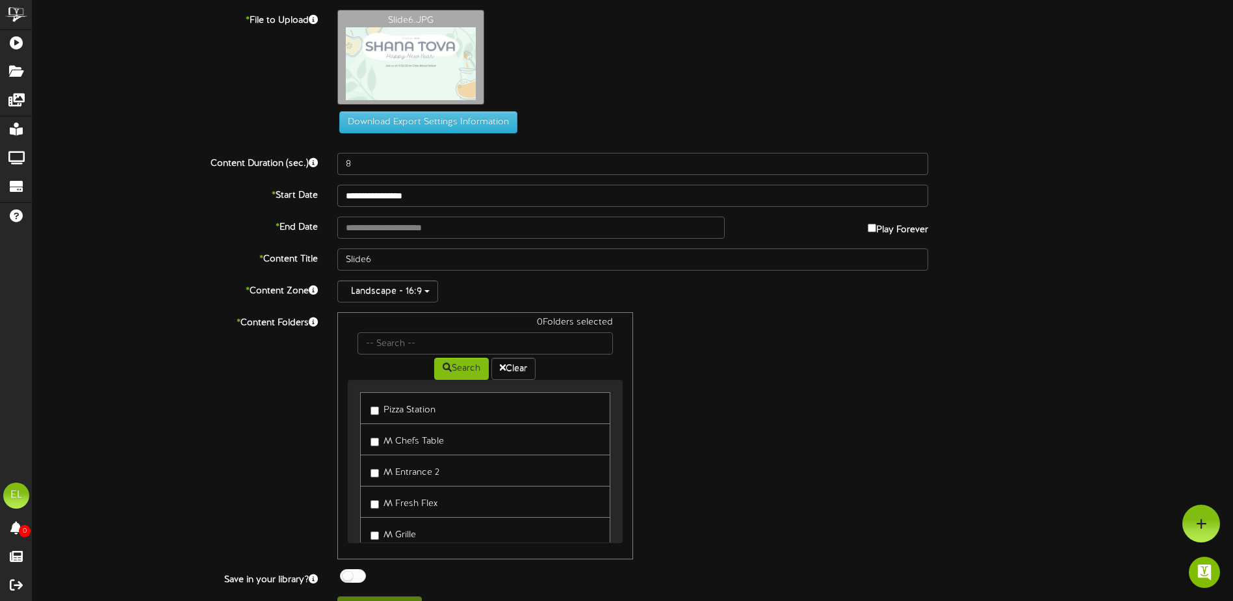
click at [300, 18] on label "* File to Upload" at bounding box center [175, 19] width 305 height 18
click at [315, 18] on icon at bounding box center [313, 19] width 9 height 9
type input "**********"
type input "Slide5"
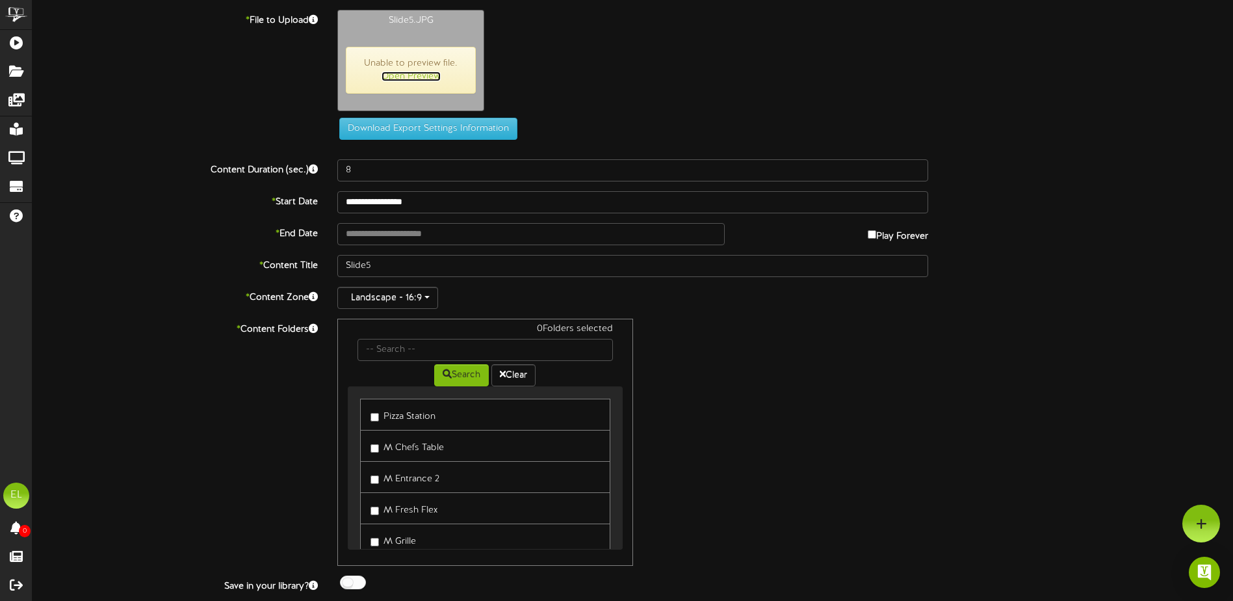
click at [422, 80] on link "Open Preview" at bounding box center [411, 76] width 59 height 10
click at [378, 420] on label "M Entrance 2" at bounding box center [404, 412] width 69 height 18
click at [385, 508] on label "M Entrance 1" at bounding box center [404, 503] width 68 height 18
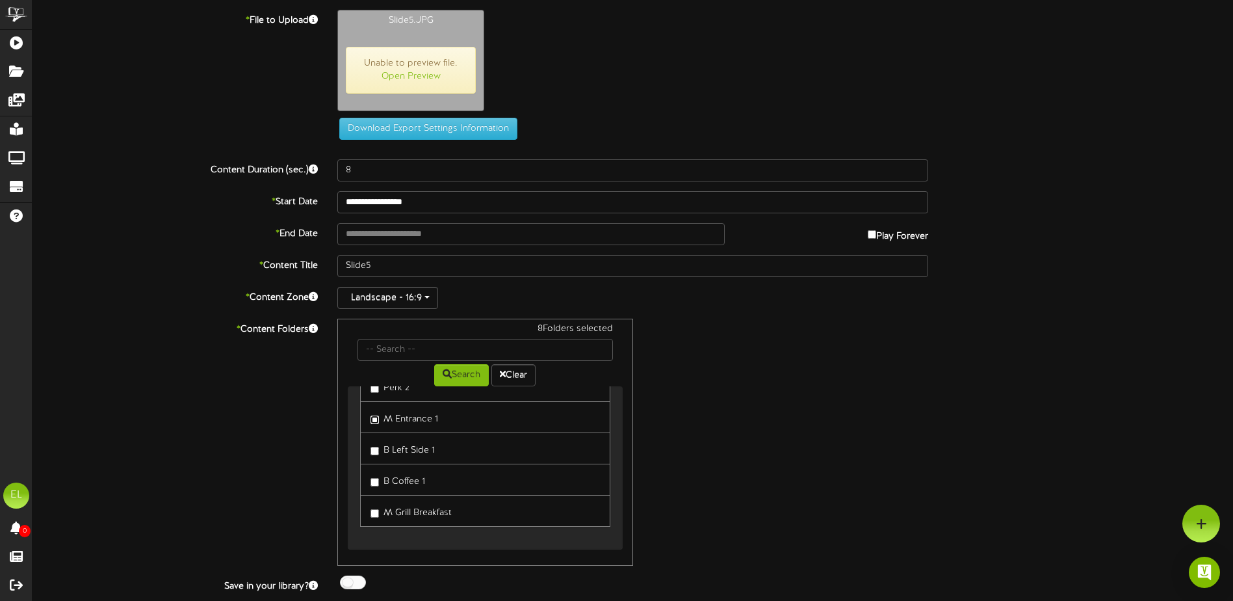
scroll to position [219, 0]
click at [383, 449] on label "B Left Side 1" at bounding box center [402, 445] width 64 height 18
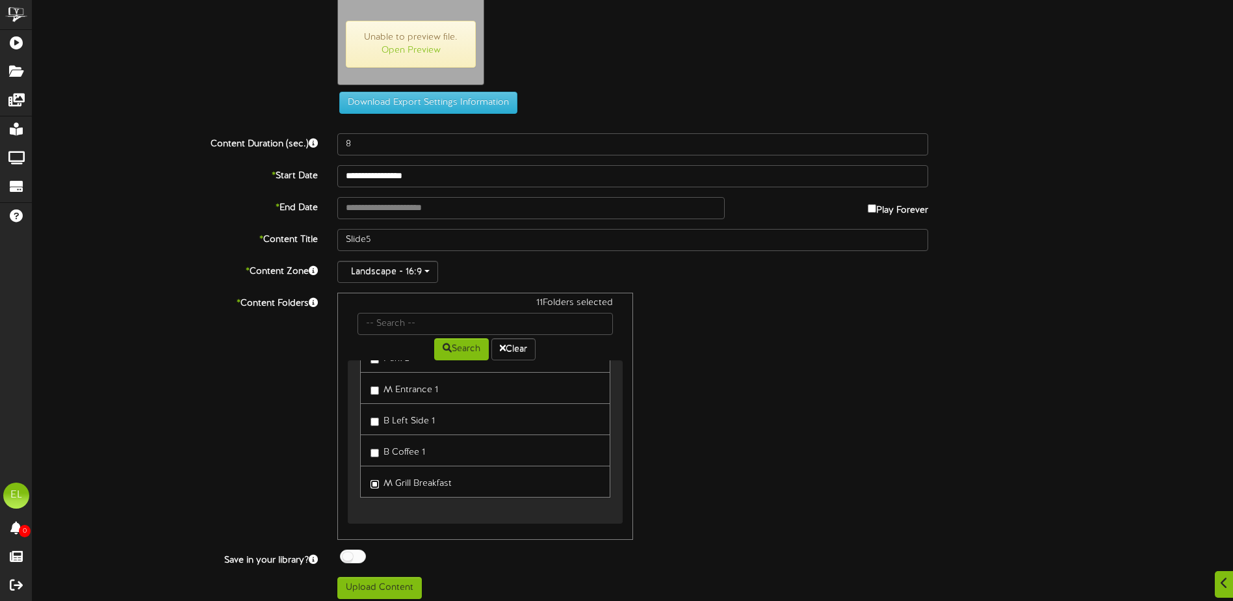
scroll to position [34, 0]
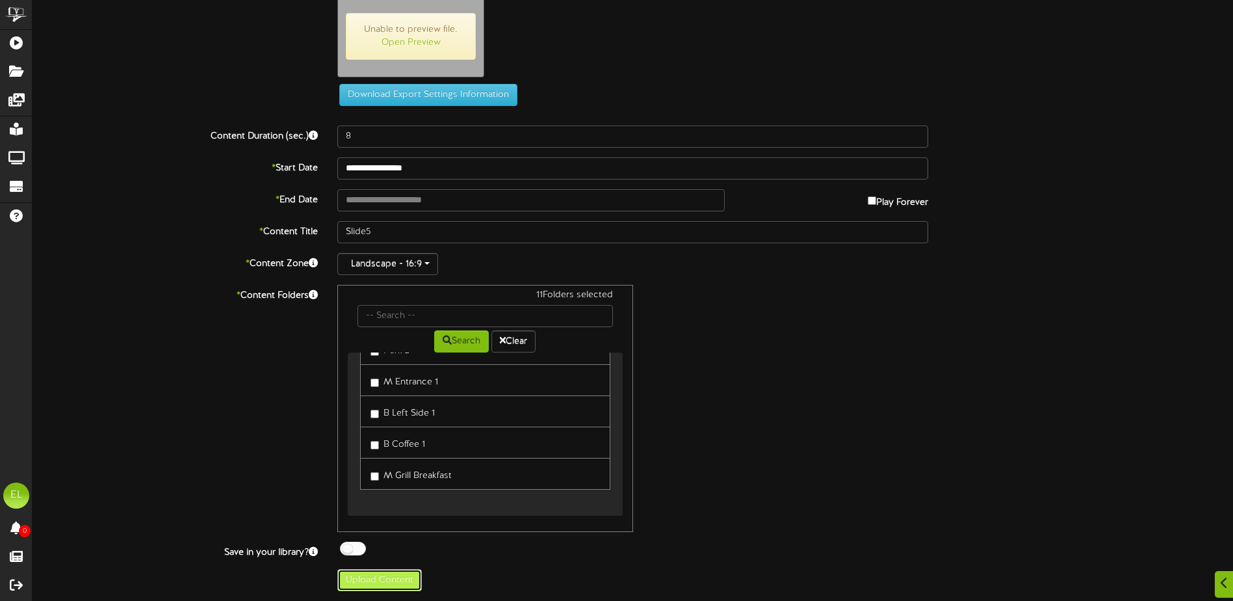
click at [405, 584] on button "Upload Content" at bounding box center [379, 580] width 84 height 22
type input "**********"
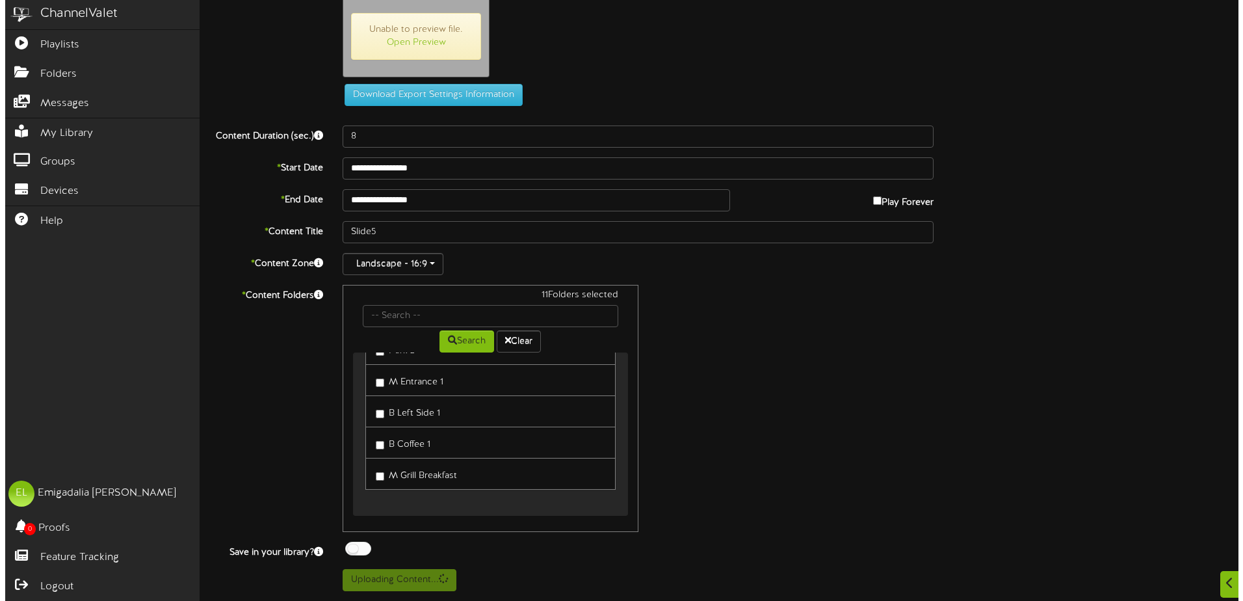
scroll to position [0, 0]
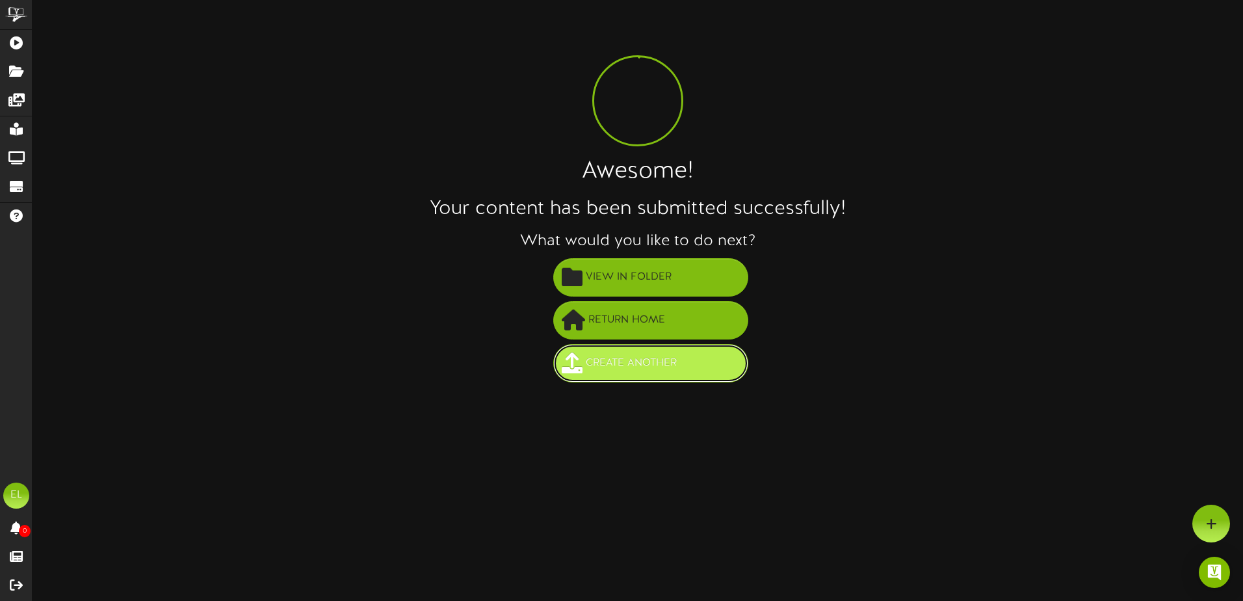
click at [608, 360] on span "Create Another" at bounding box center [630, 362] width 97 height 21
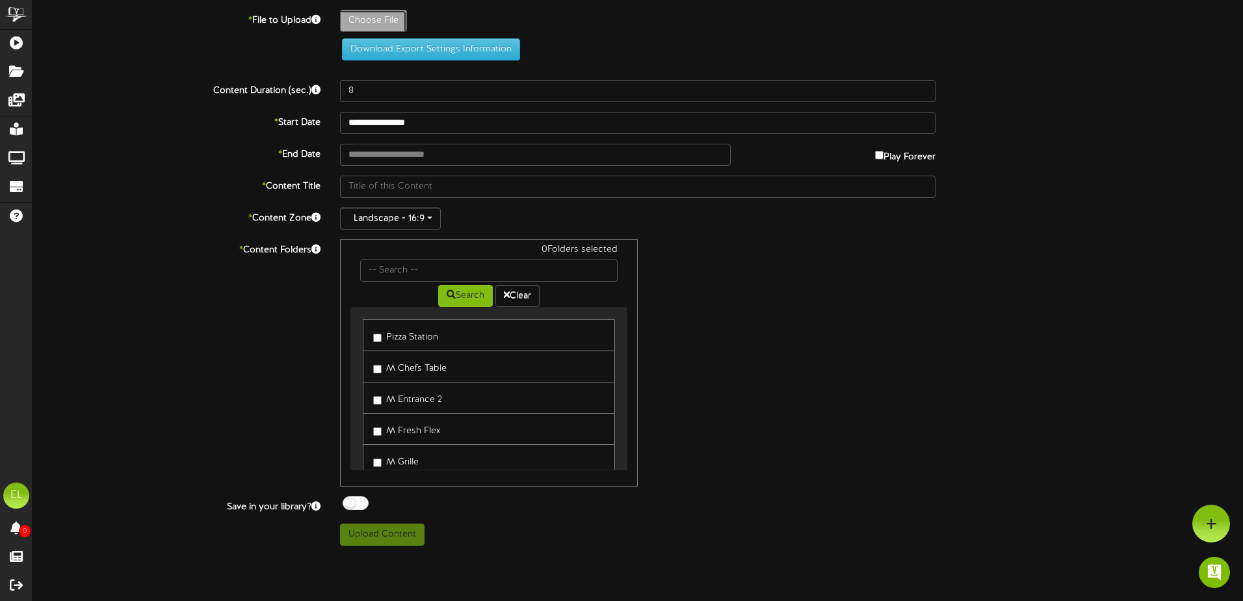
type input "**********"
type input "Slide41"
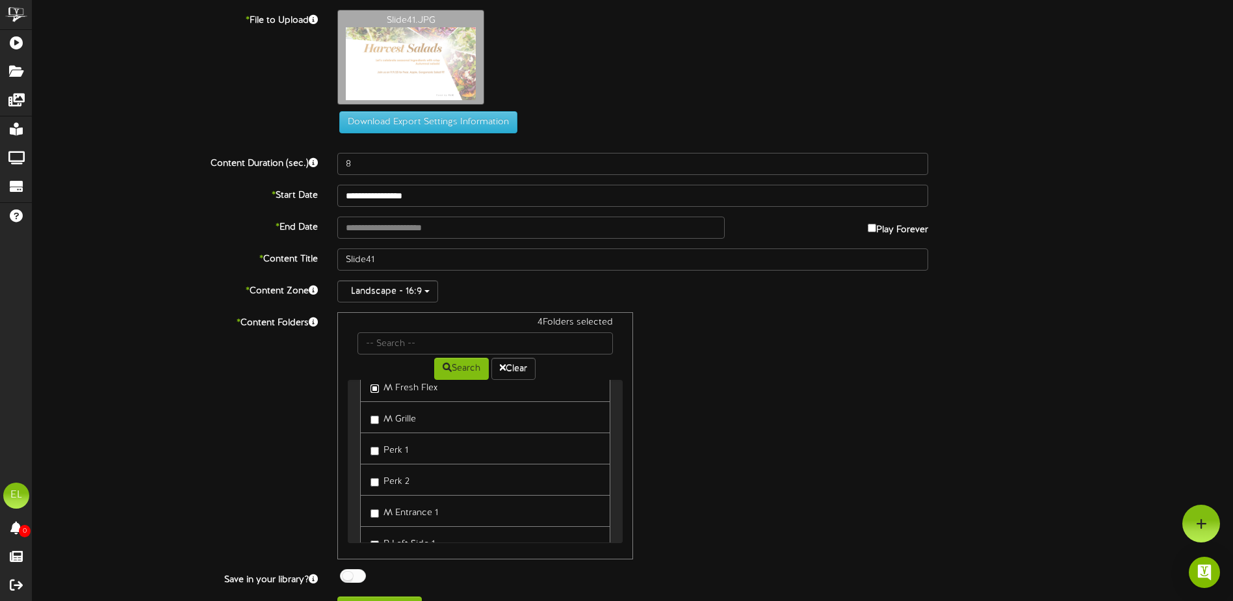
scroll to position [130, 0]
click at [376, 431] on label "Perk 1" at bounding box center [389, 434] width 38 height 18
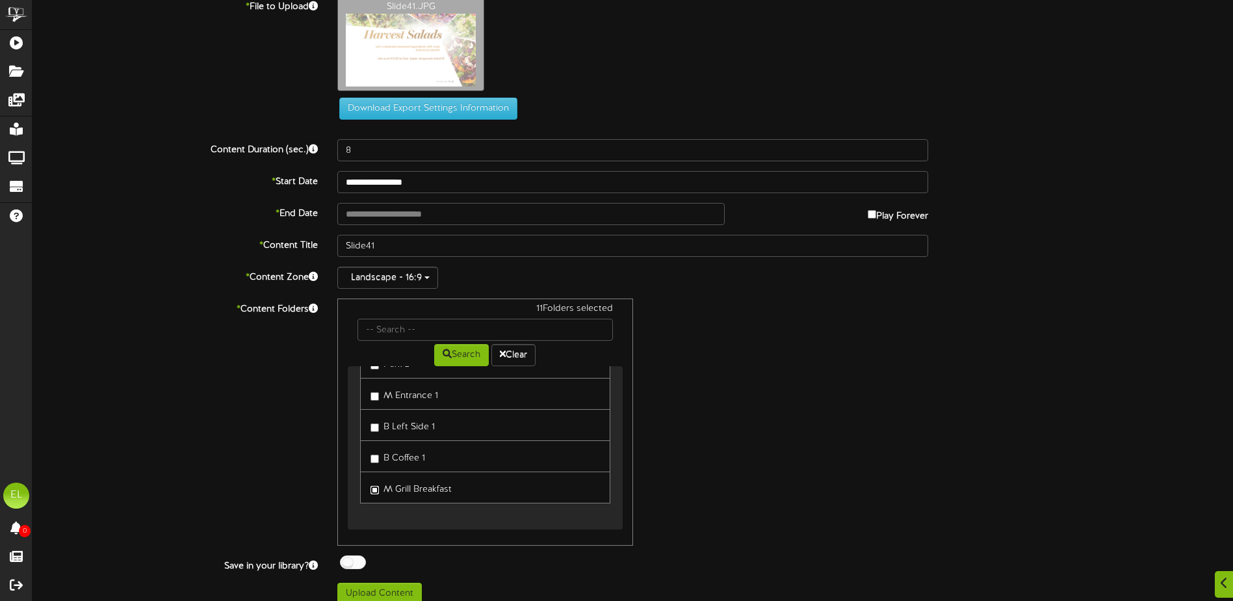
scroll to position [27, 0]
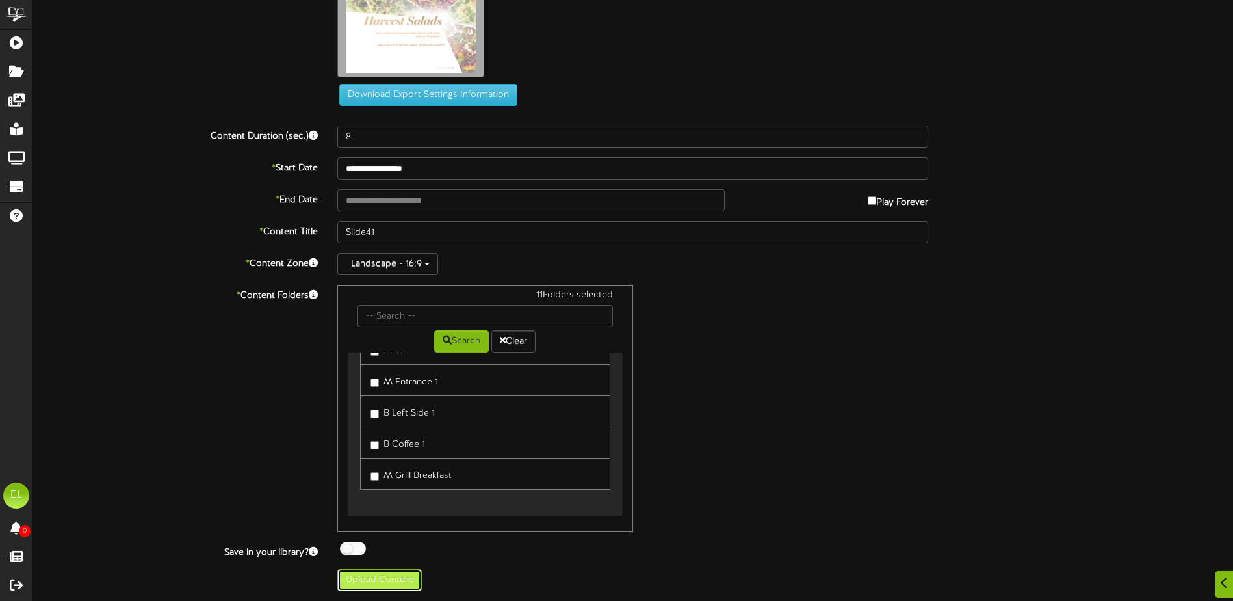
click at [382, 583] on button "Upload Content" at bounding box center [379, 580] width 84 height 22
type input "**********"
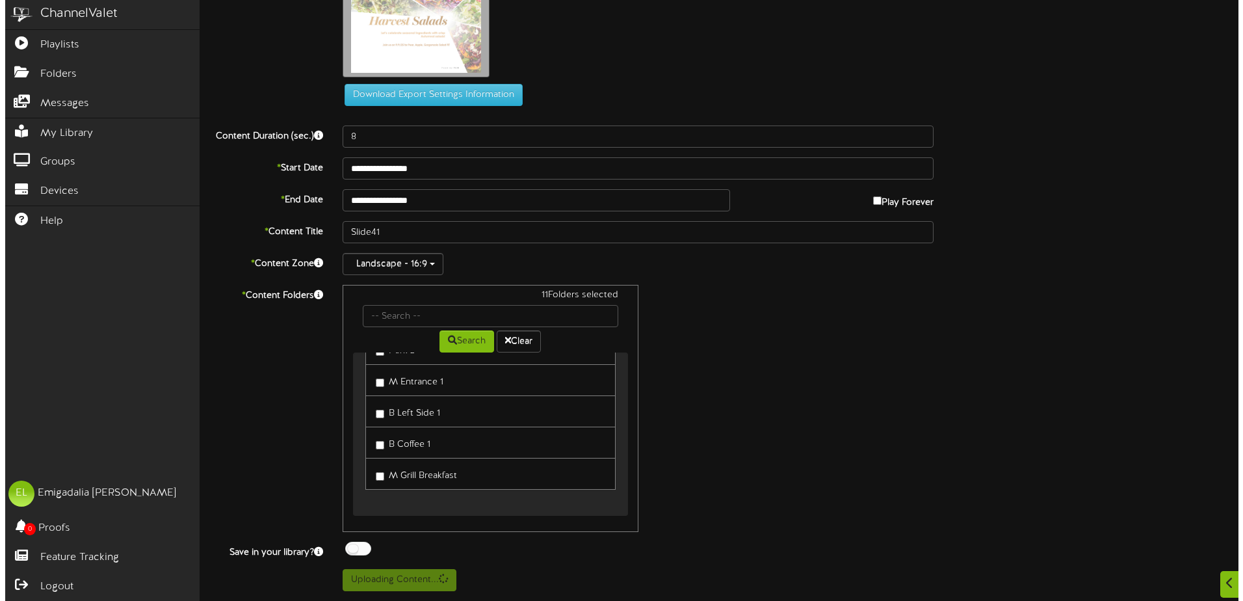
scroll to position [0, 0]
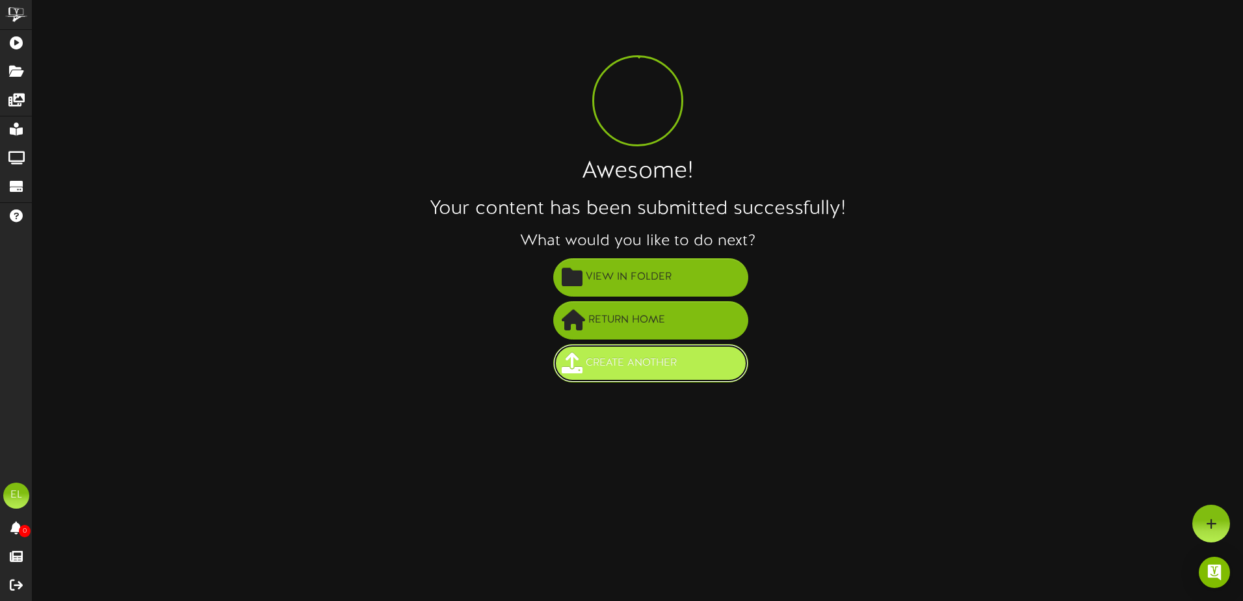
click at [624, 360] on span "Create Another" at bounding box center [630, 362] width 97 height 21
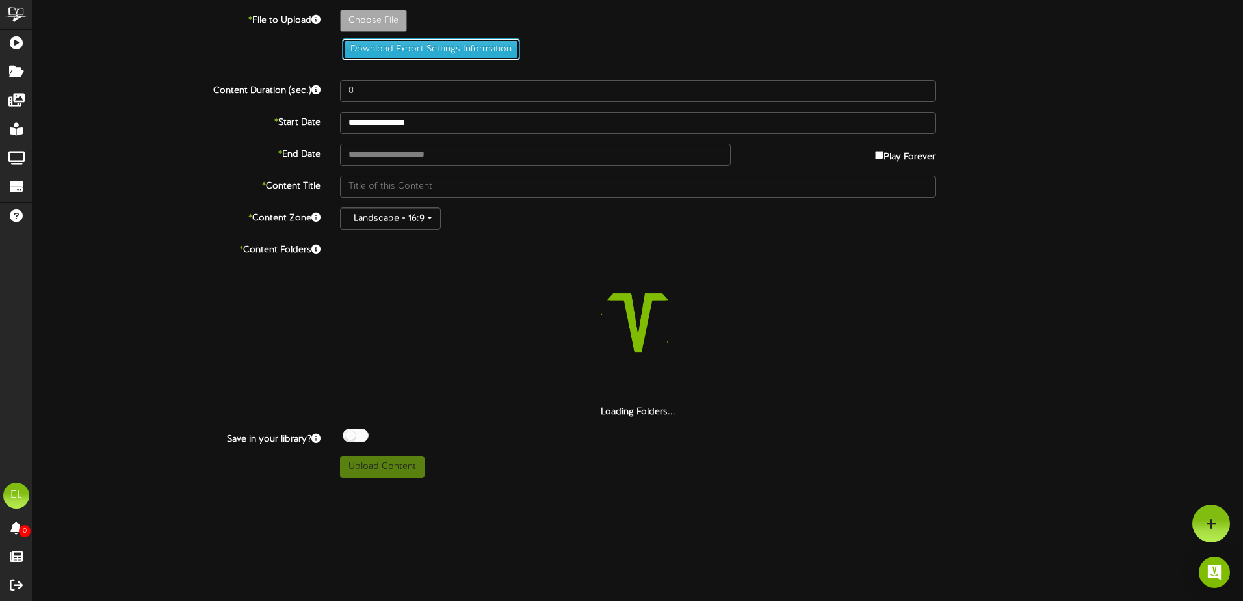
click at [380, 51] on button "Download Export Settings Information" at bounding box center [431, 49] width 178 height 22
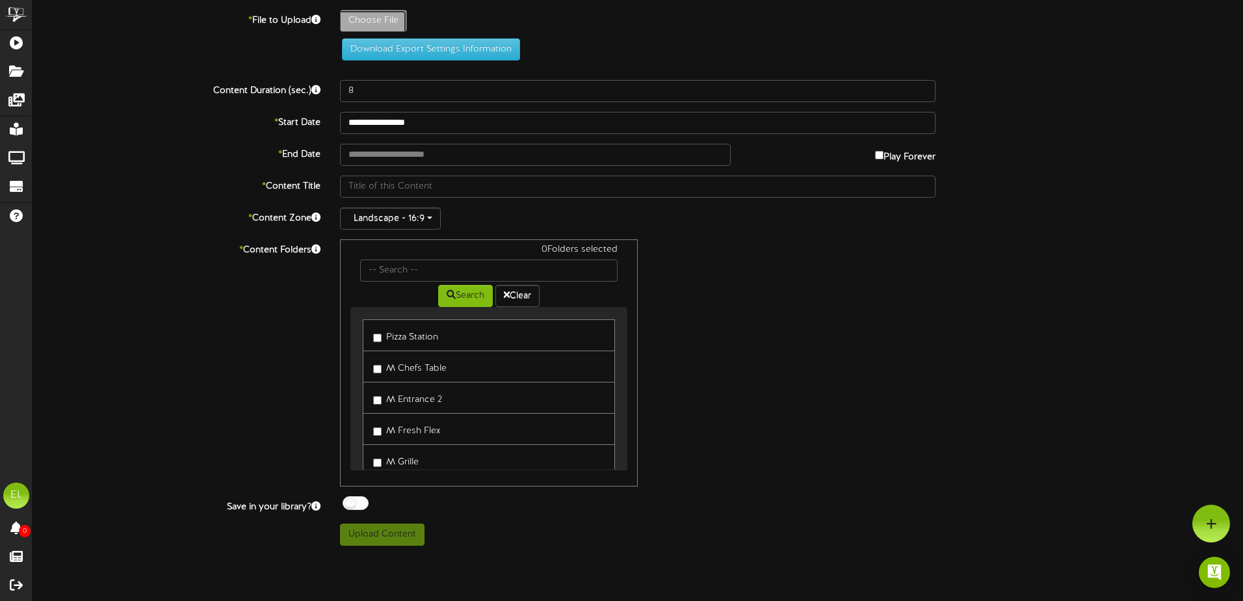
type input "**********"
type input "Slide3"
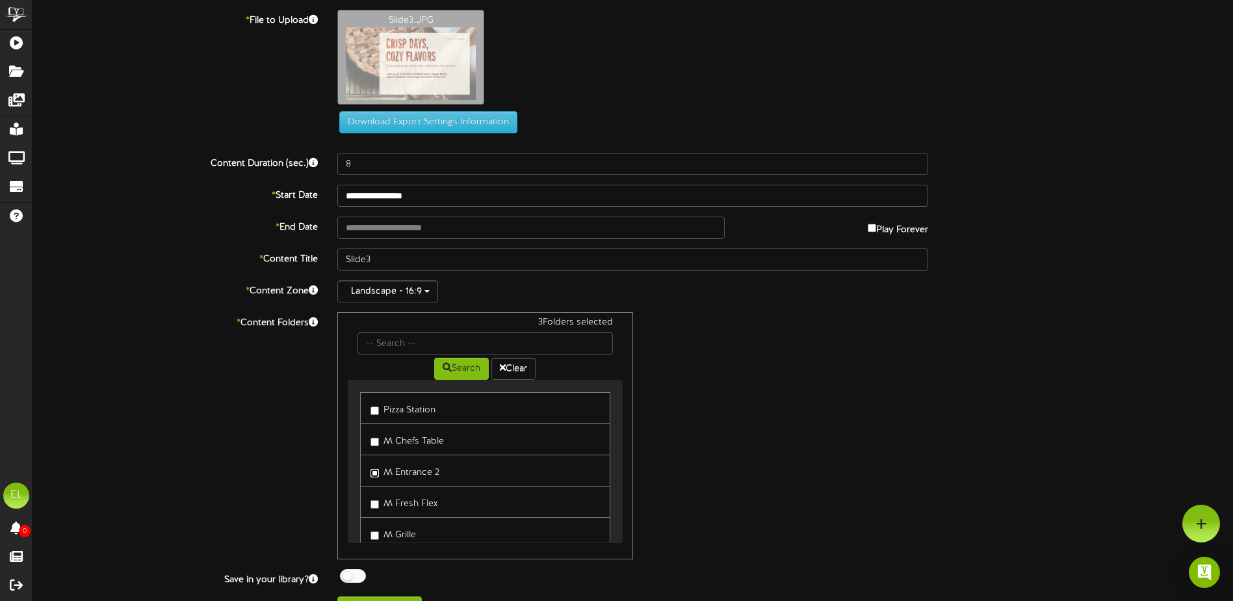
scroll to position [65, 0]
click at [374, 462] on label "M Grille" at bounding box center [392, 468] width 45 height 18
click at [378, 527] on label "Perk 2" at bounding box center [389, 530] width 39 height 18
click at [381, 523] on label "B Left Side 1" at bounding box center [402, 528] width 64 height 18
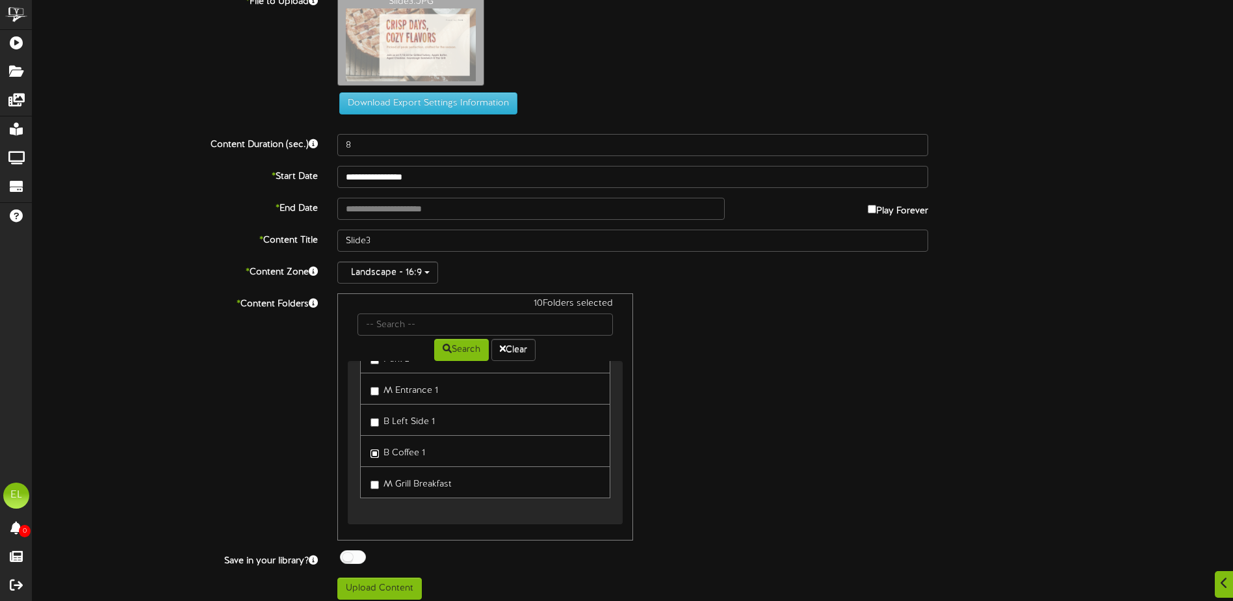
scroll to position [27, 0]
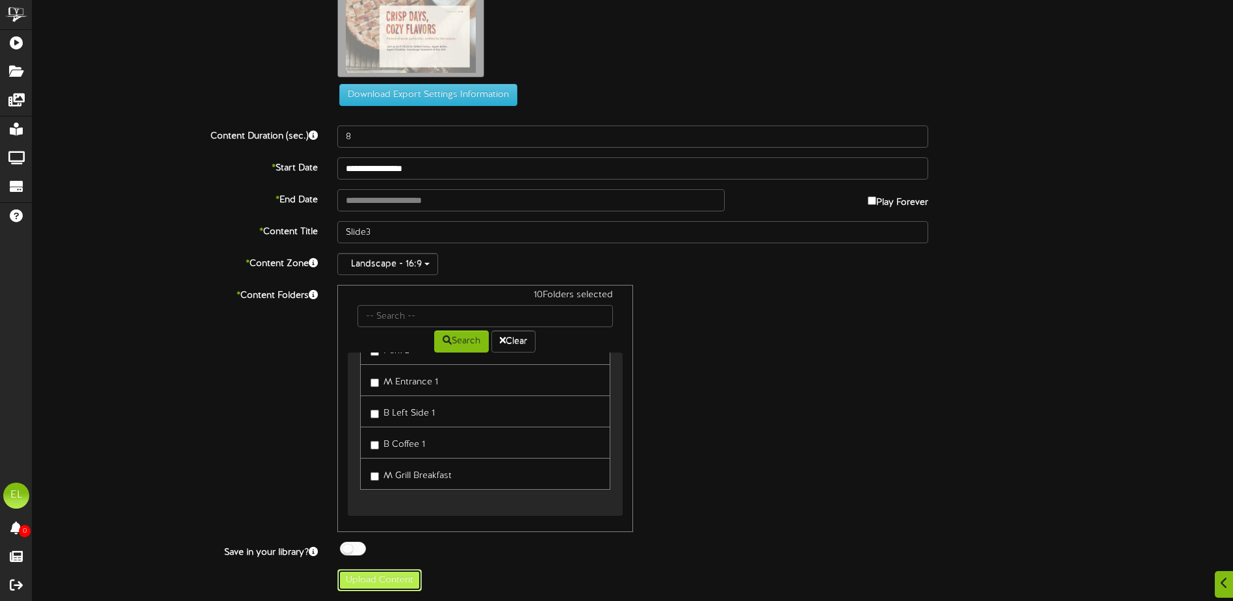
click at [381, 578] on button "Upload Content" at bounding box center [379, 580] width 84 height 22
type input "**********"
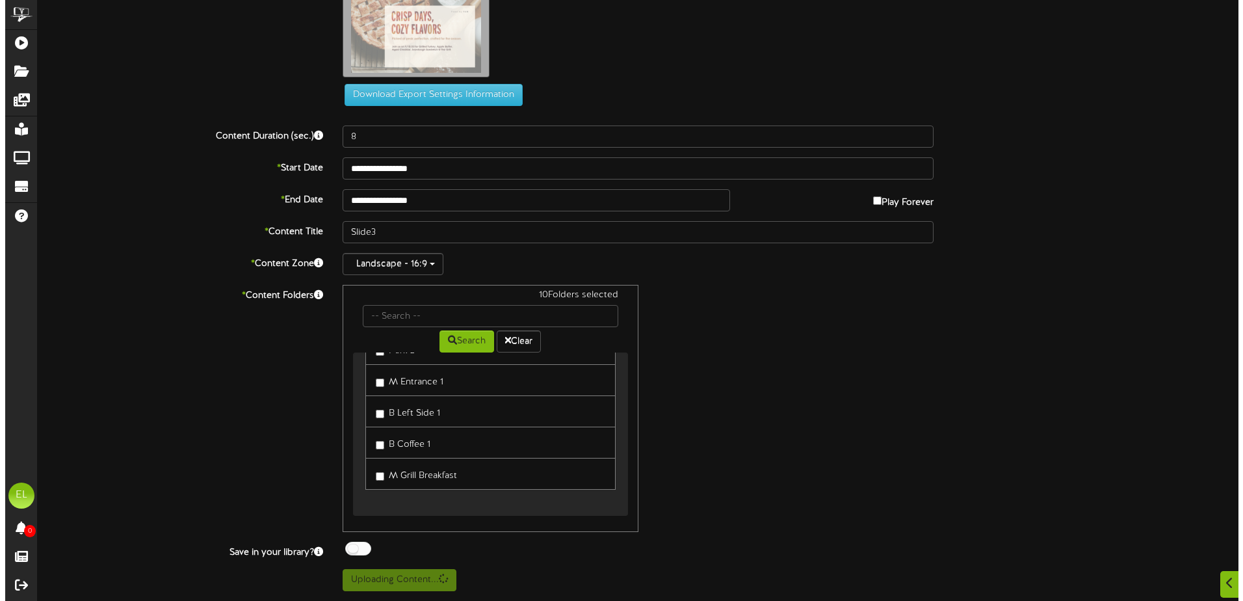
scroll to position [0, 0]
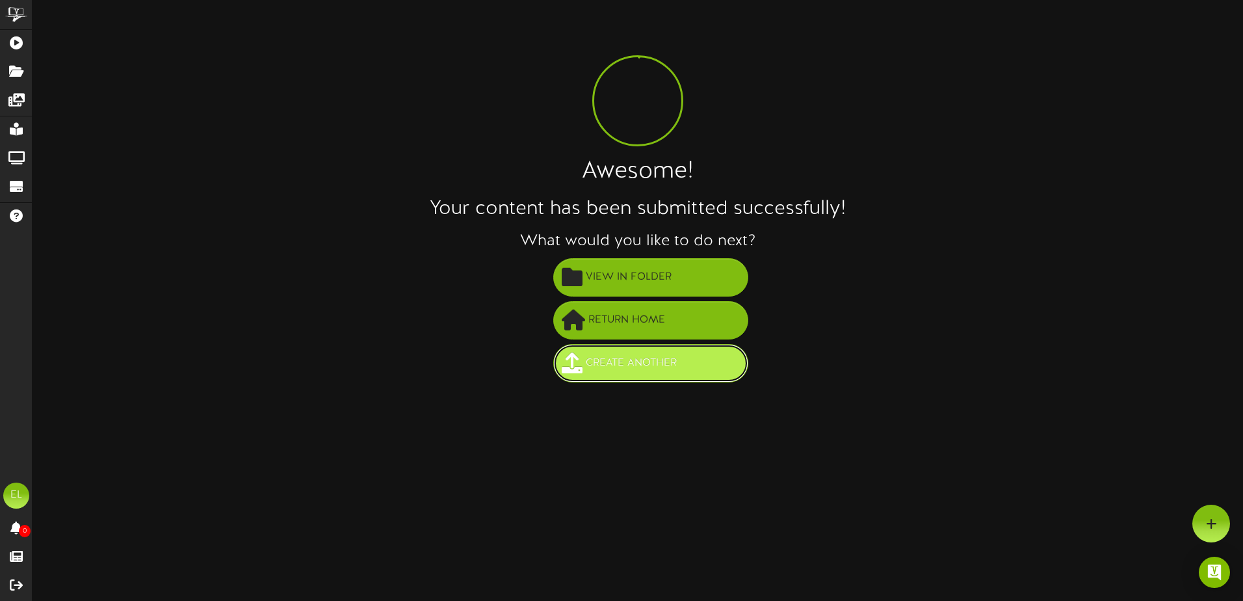
click at [627, 364] on span "Create Another" at bounding box center [630, 362] width 97 height 21
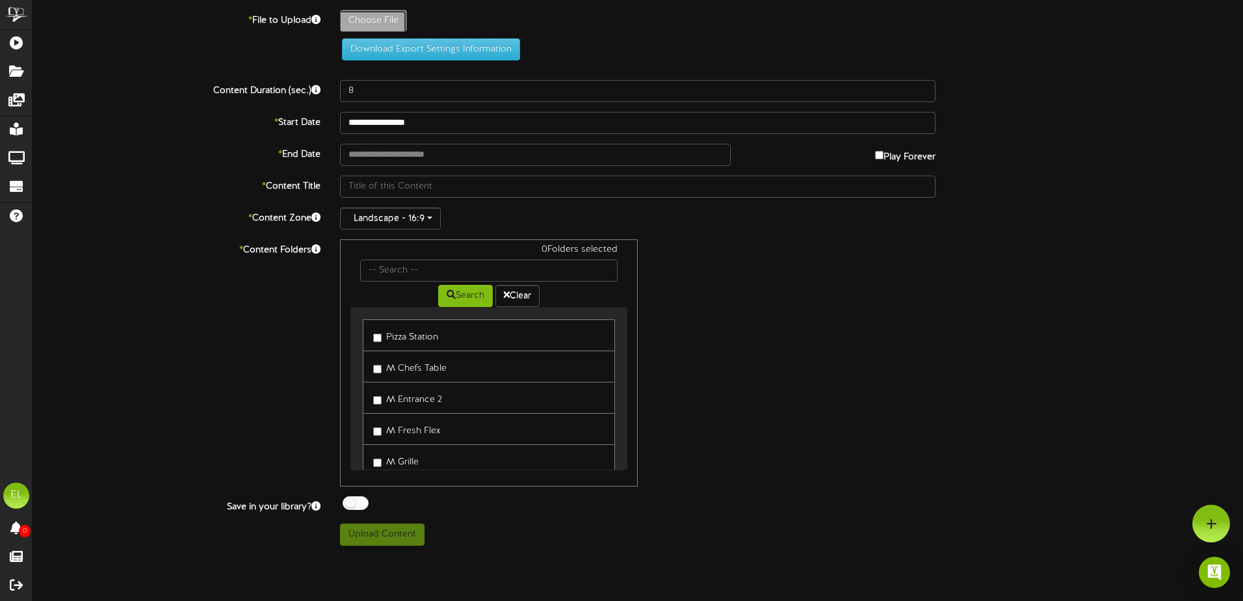
type input "**********"
type input "Slide1"
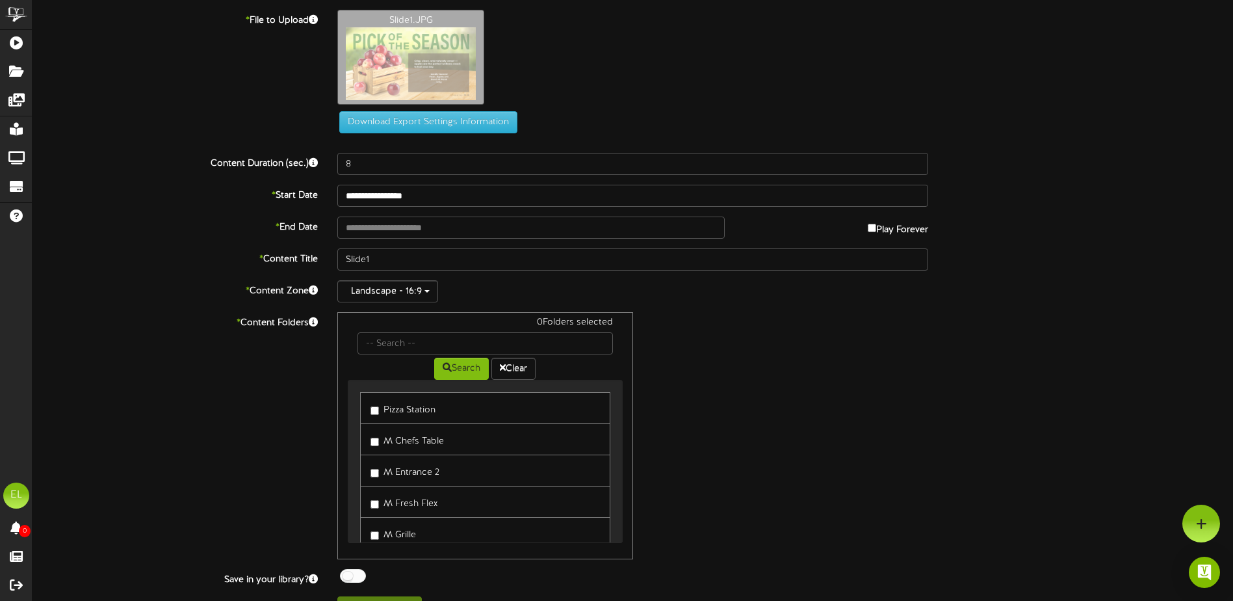
click at [382, 409] on label "Pizza Station" at bounding box center [402, 408] width 65 height 18
click at [379, 468] on label "M Entrance 2" at bounding box center [404, 470] width 69 height 18
click at [380, 406] on label "M Grille" at bounding box center [392, 403] width 45 height 18
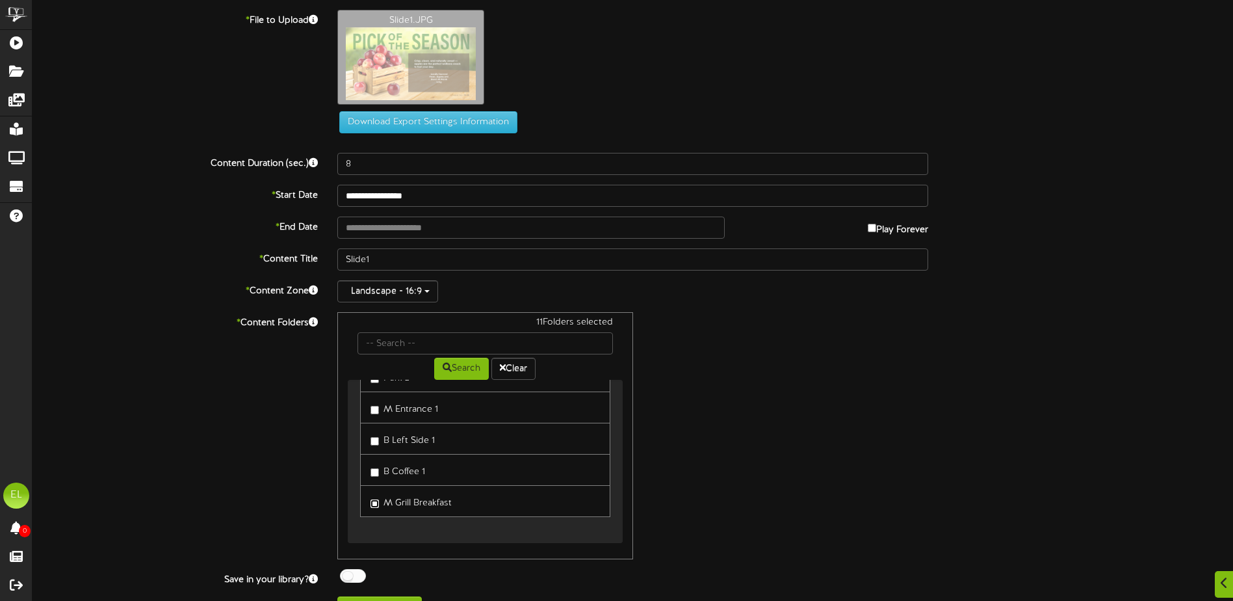
scroll to position [27, 0]
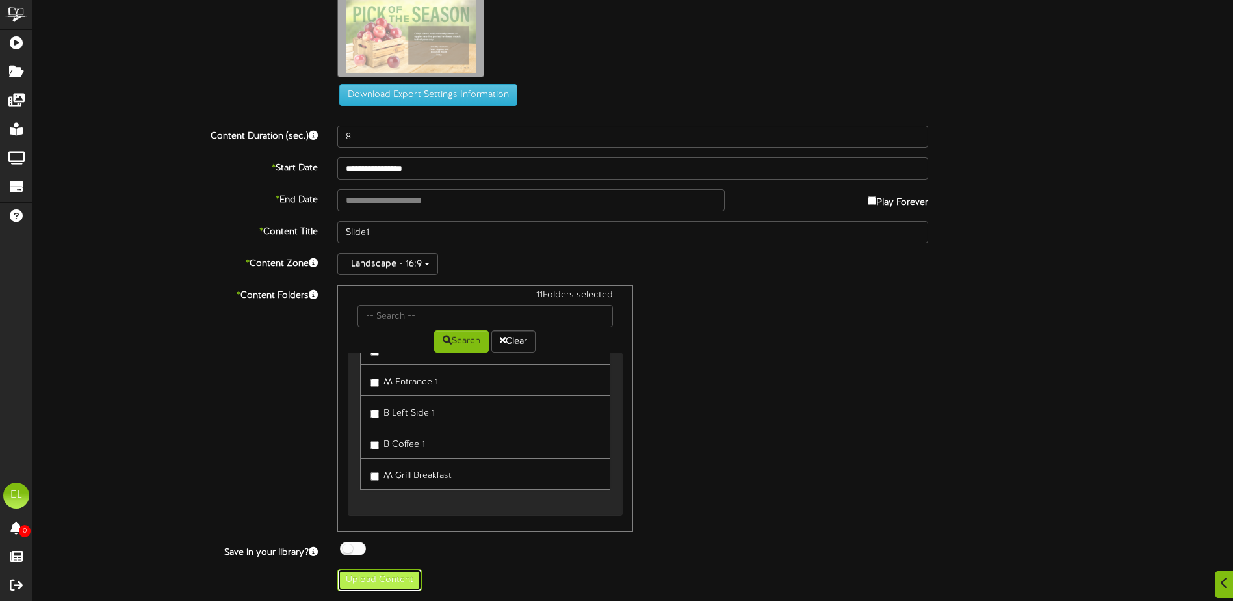
click at [394, 579] on button "Upload Content" at bounding box center [379, 580] width 84 height 22
type input "**********"
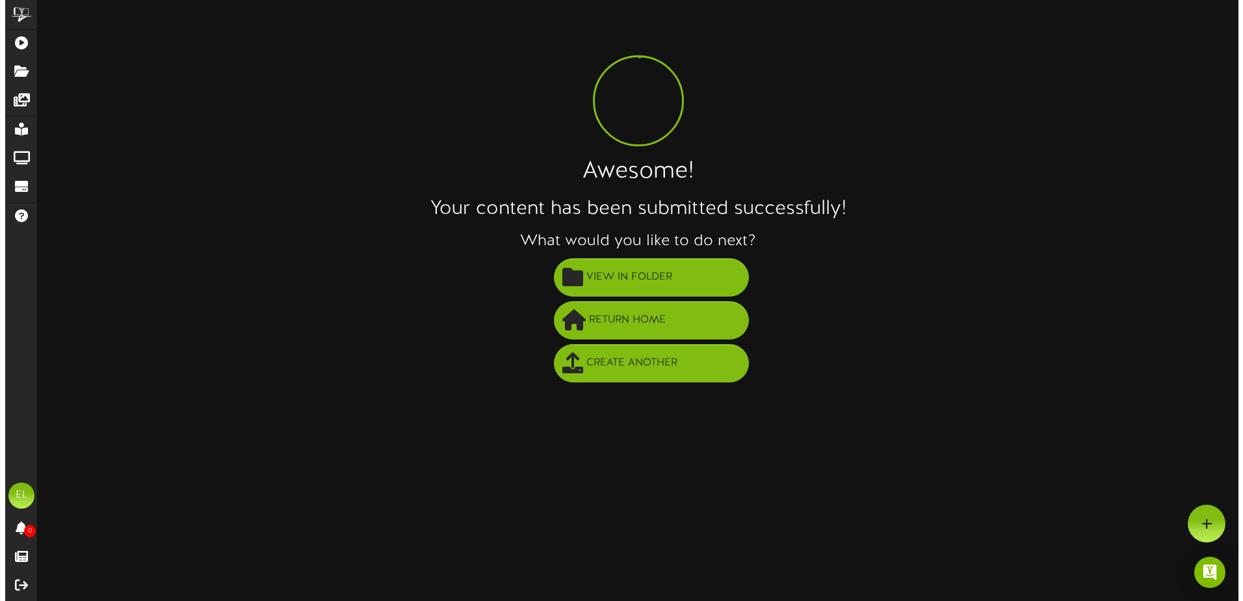
scroll to position [0, 0]
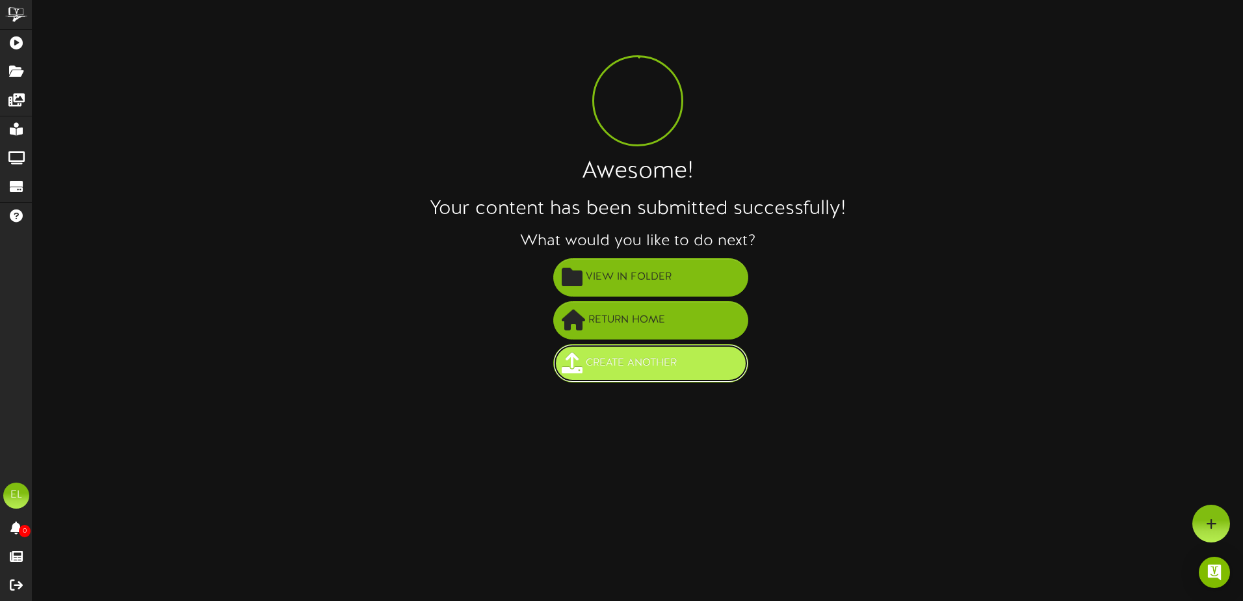
click at [637, 369] on span "Create Another" at bounding box center [630, 362] width 97 height 21
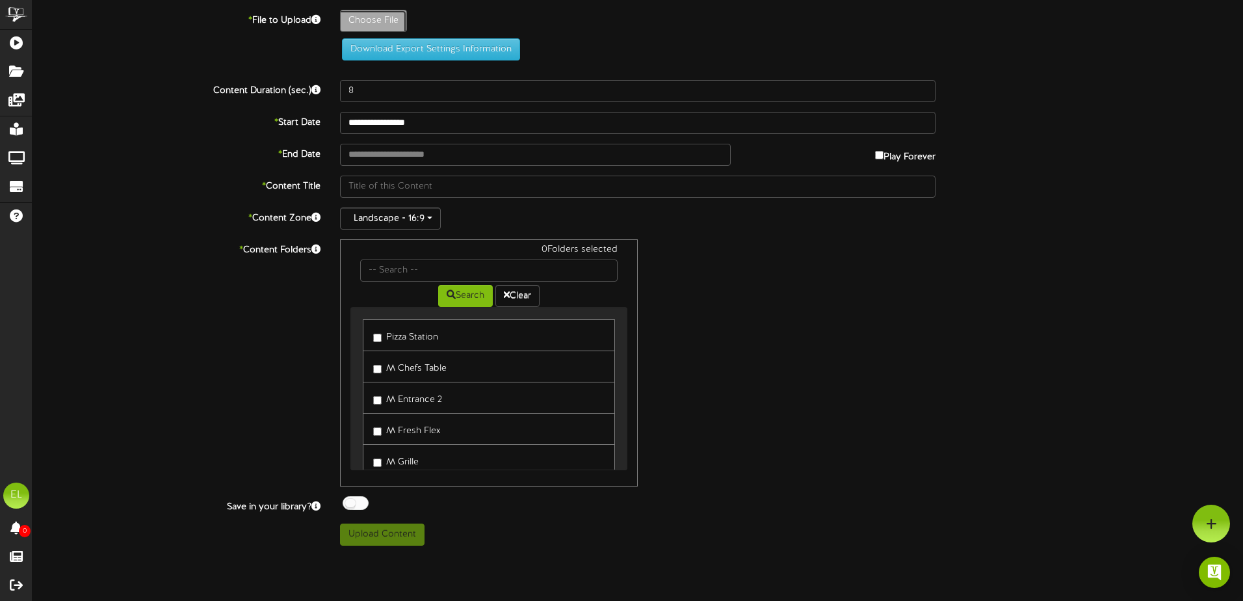
type input "**********"
type input "Slide3"
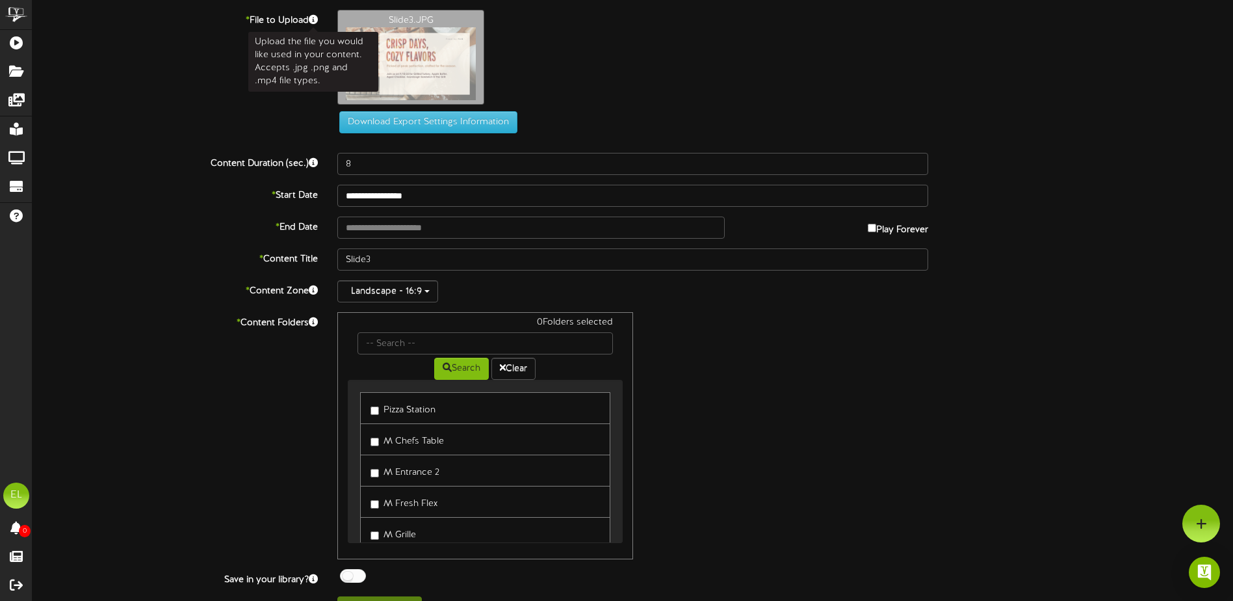
click at [315, 20] on icon at bounding box center [313, 19] width 9 height 9
click at [734, 101] on div "Slide3.JPG" at bounding box center [785, 60] width 915 height 101
click at [617, 110] on div "Slide3.JPG" at bounding box center [785, 60] width 915 height 101
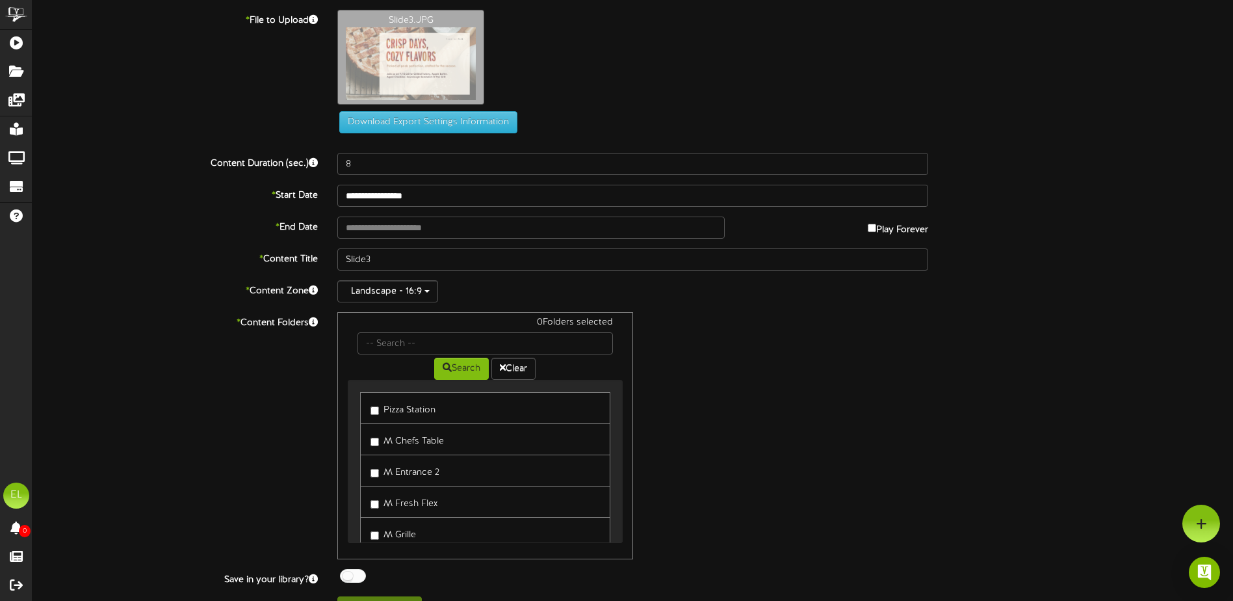
click at [617, 110] on div "Slide3.JPG" at bounding box center [785, 60] width 915 height 101
click at [314, 21] on icon at bounding box center [313, 19] width 9 height 9
click at [287, 20] on label "* File to Upload" at bounding box center [175, 19] width 305 height 18
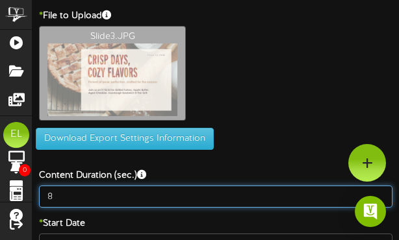
click at [288, 196] on input "8" at bounding box center [216, 197] width 354 height 22
click at [377, 196] on input "9" at bounding box center [216, 197] width 354 height 22
click at [378, 195] on input "10" at bounding box center [216, 197] width 354 height 22
click at [378, 195] on input "11" at bounding box center [216, 197] width 354 height 22
click at [378, 195] on input "12" at bounding box center [216, 197] width 354 height 22
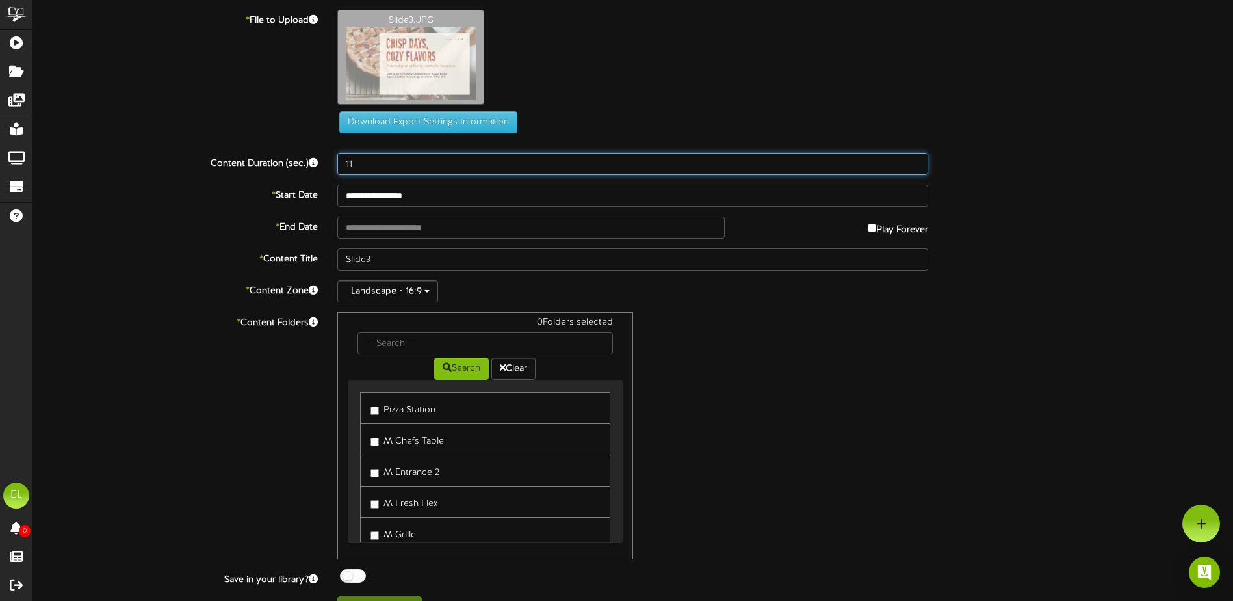
type input "11"
click at [913, 166] on input "11" at bounding box center [632, 164] width 591 height 22
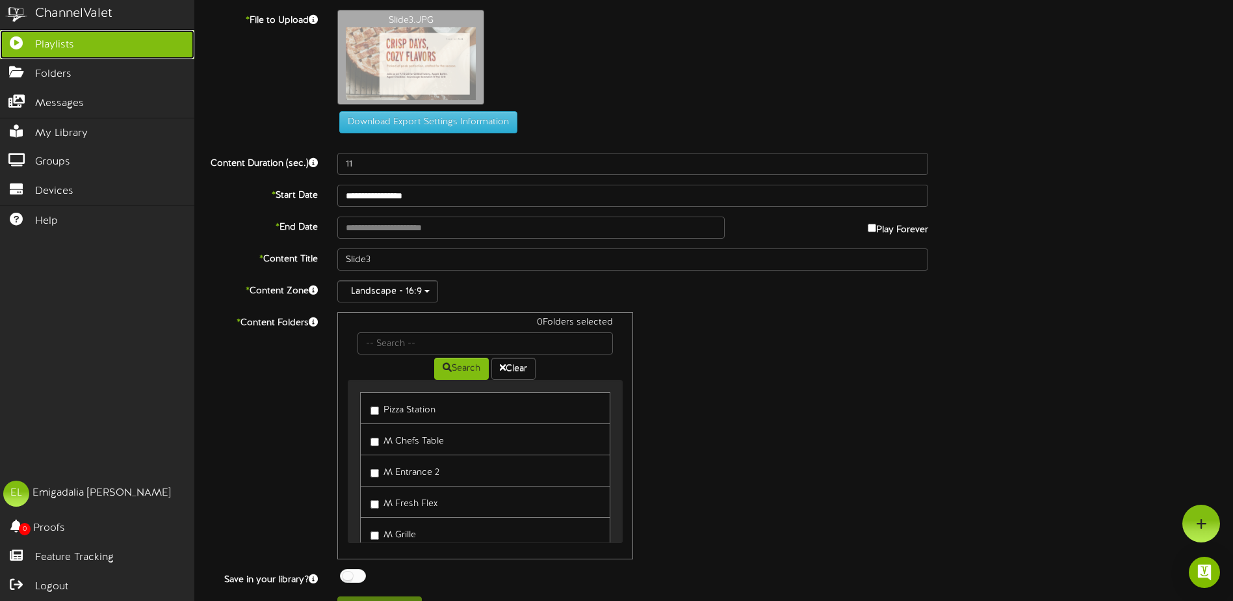
click at [88, 42] on link "Playlists" at bounding box center [97, 44] width 194 height 29
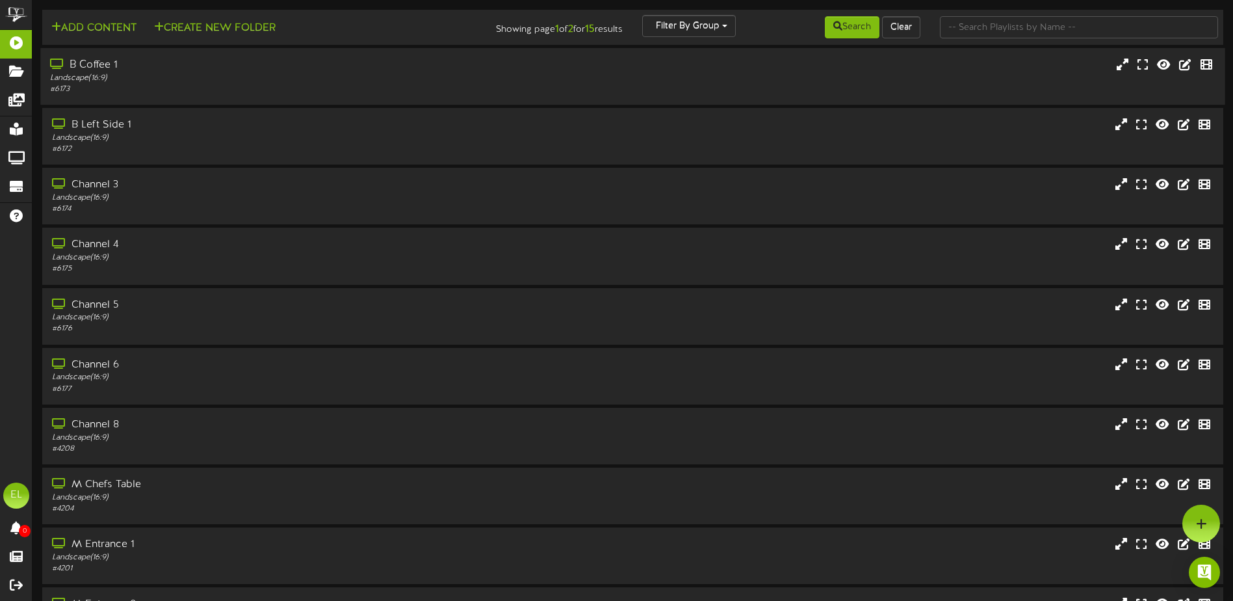
click at [843, 91] on div "B Coffee 1 Landscape ( 16:9 ) # 6173" at bounding box center [632, 76] width 1184 height 37
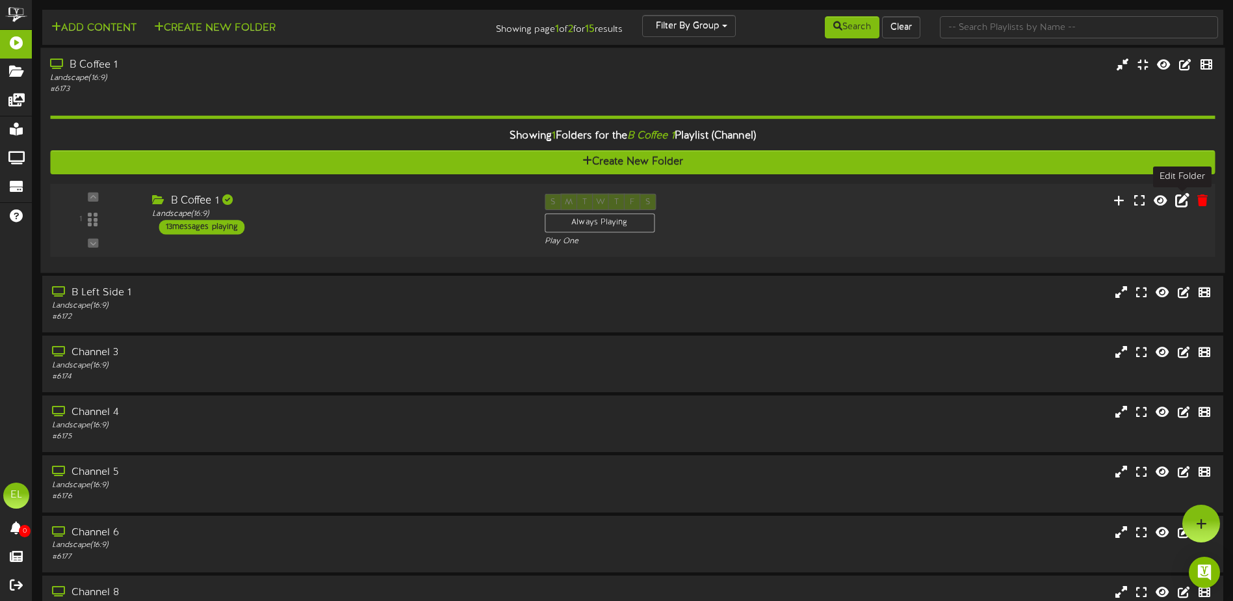
click at [1183, 199] on icon at bounding box center [1182, 199] width 14 height 14
